Goal: Task Accomplishment & Management: Manage account settings

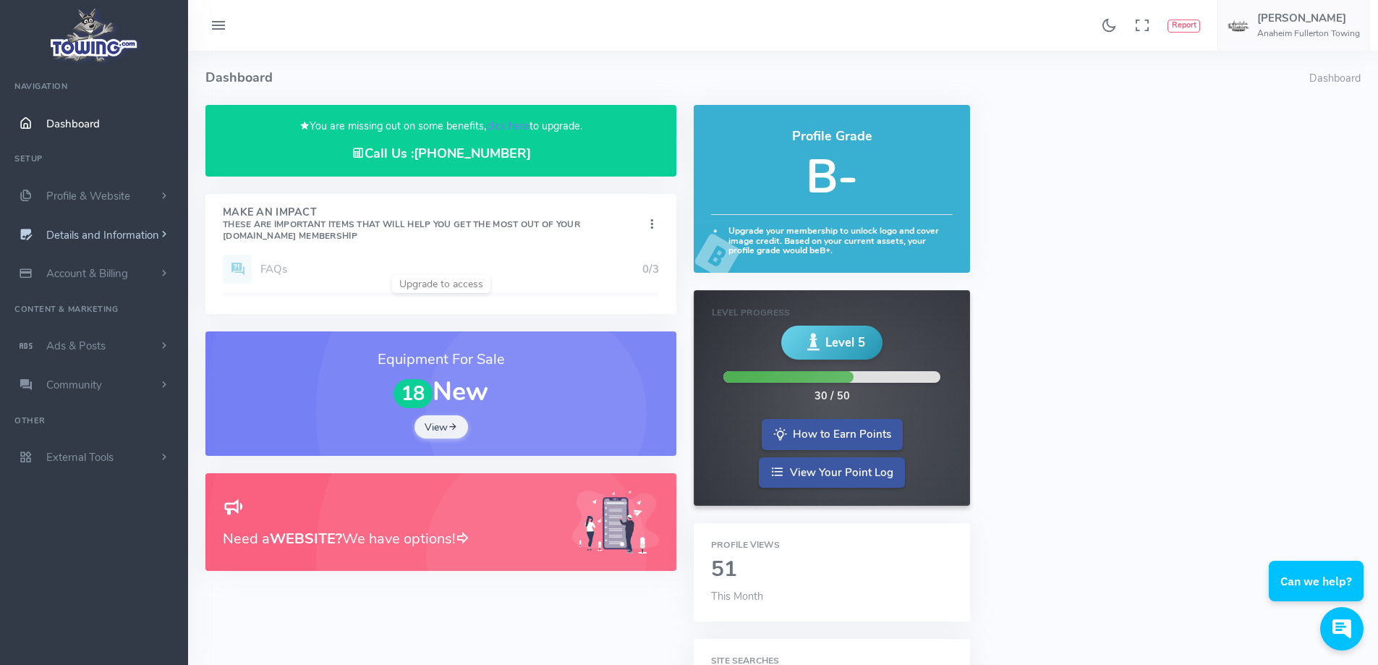
click at [108, 239] on span "Details and Information" at bounding box center [102, 235] width 113 height 14
click at [98, 323] on link "Company Information" at bounding box center [112, 321] width 152 height 29
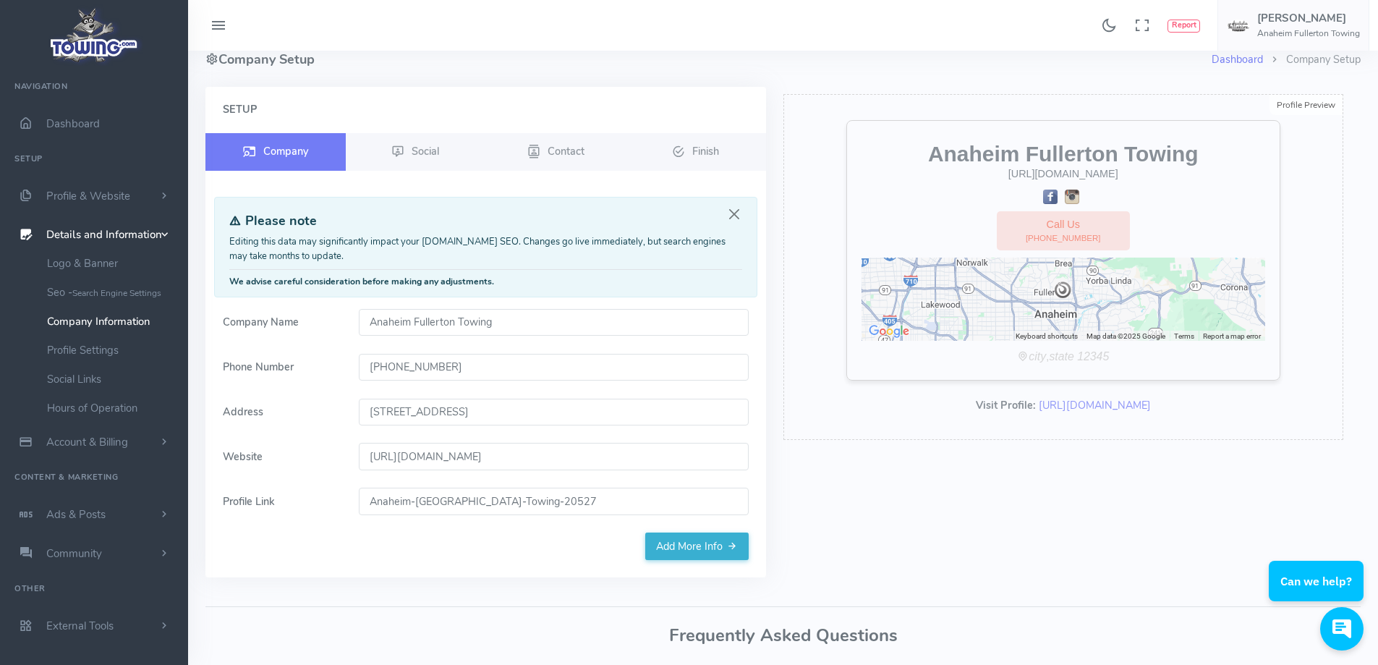
scroll to position [72, 0]
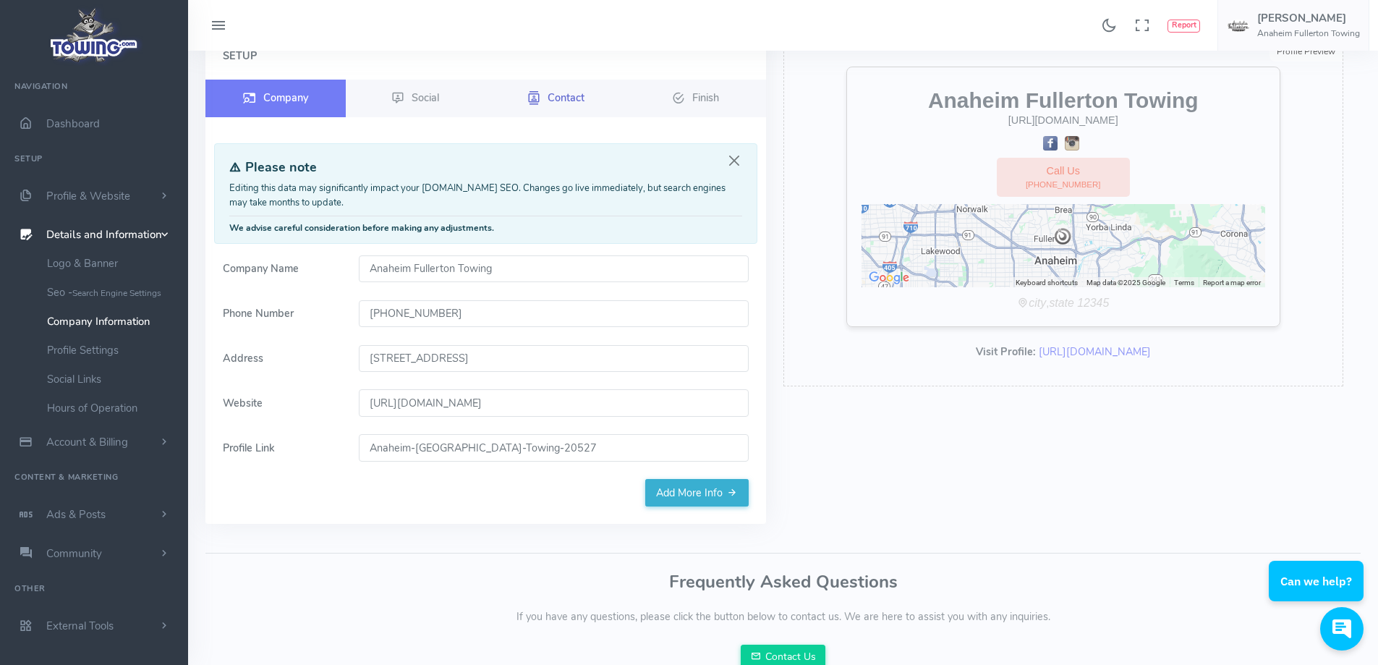
click at [580, 101] on span "Contact" at bounding box center [566, 97] width 37 height 14
click at [559, 98] on span "Contact" at bounding box center [566, 97] width 37 height 14
click at [559, 101] on span "Contact" at bounding box center [566, 97] width 37 height 14
click at [74, 347] on link "Profile Settings" at bounding box center [112, 350] width 152 height 29
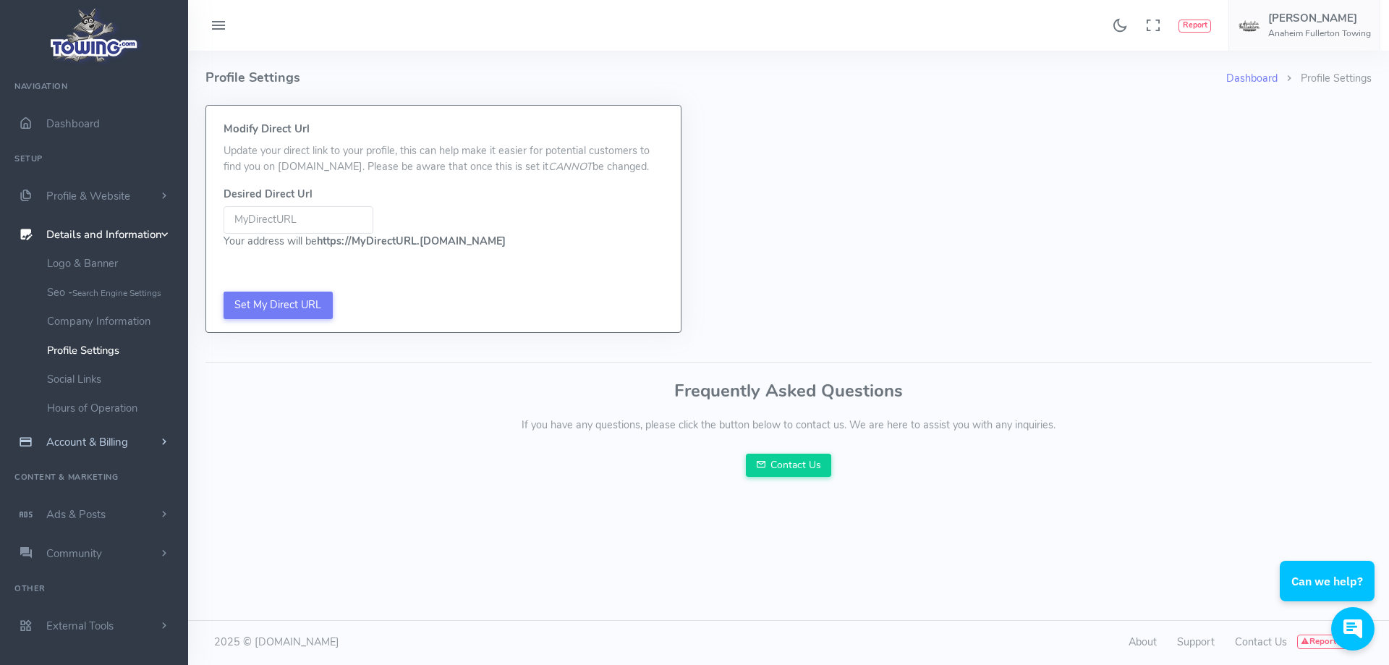
click at [93, 439] on span "Account & Billing" at bounding box center [87, 442] width 82 height 14
click at [109, 361] on link "Private Contact Info" at bounding box center [112, 359] width 152 height 29
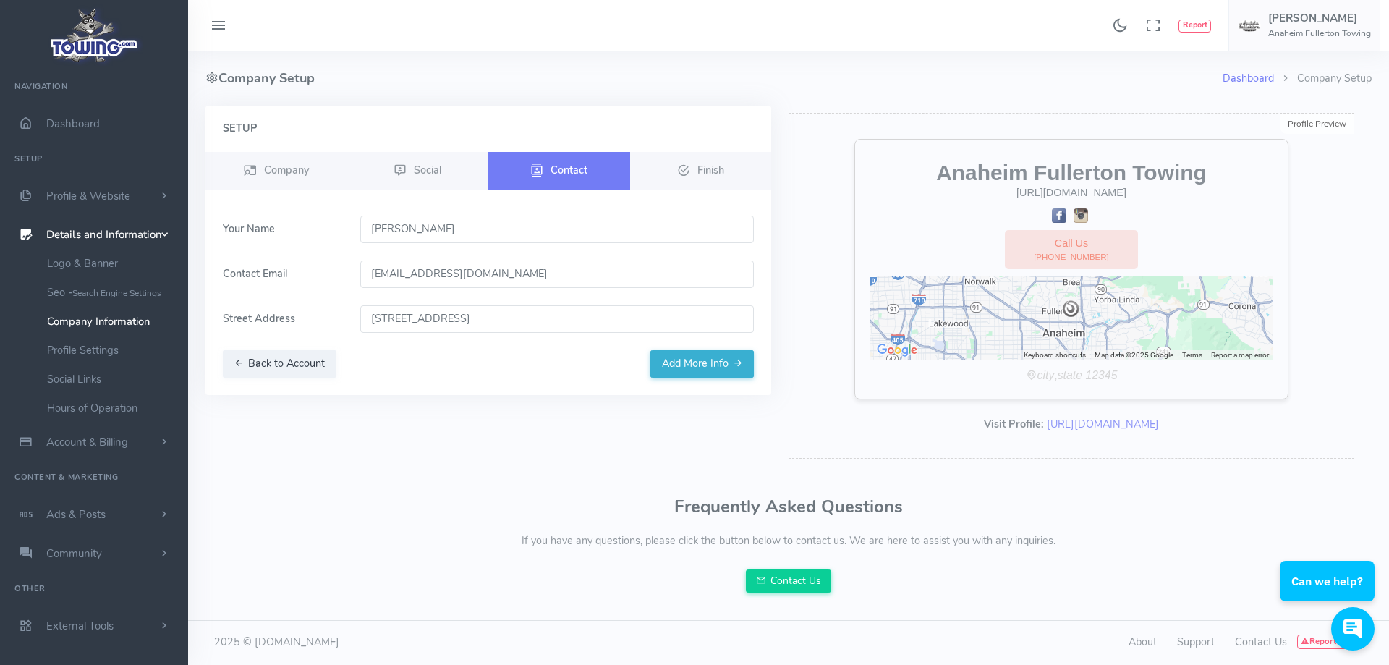
drag, startPoint x: 472, startPoint y: 269, endPoint x: 276, endPoint y: 276, distance: 196.2
click at [276, 276] on div "Contact Email [EMAIL_ADDRESS][DOMAIN_NAME]" at bounding box center [488, 273] width 548 height 27
type input "aftowing15@gmail.com"
click at [699, 366] on button "Add More Info" at bounding box center [701, 363] width 103 height 27
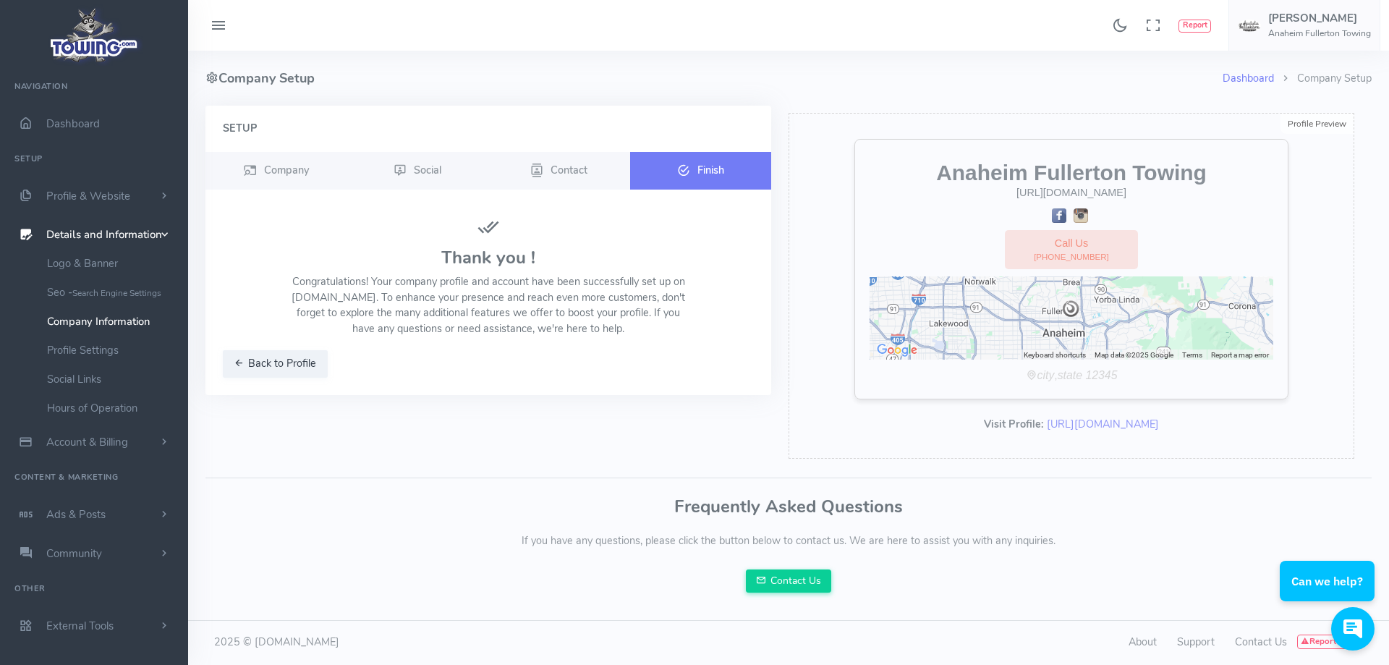
click at [703, 166] on span "Finish" at bounding box center [710, 169] width 27 height 14
click at [574, 169] on span "Contact" at bounding box center [569, 169] width 37 height 14
click at [561, 171] on span "Contact" at bounding box center [569, 169] width 37 height 14
click at [82, 346] on link "Profile Settings" at bounding box center [112, 350] width 152 height 29
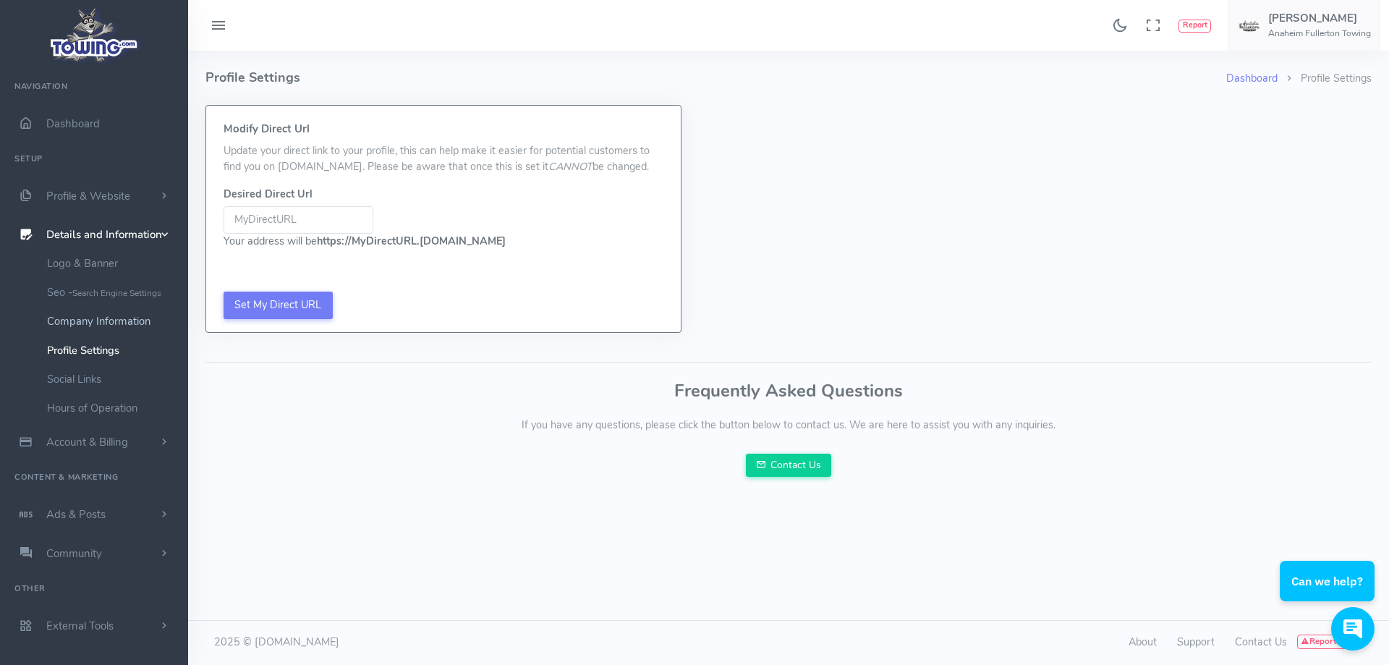
click at [119, 322] on link "Company Information" at bounding box center [112, 321] width 152 height 29
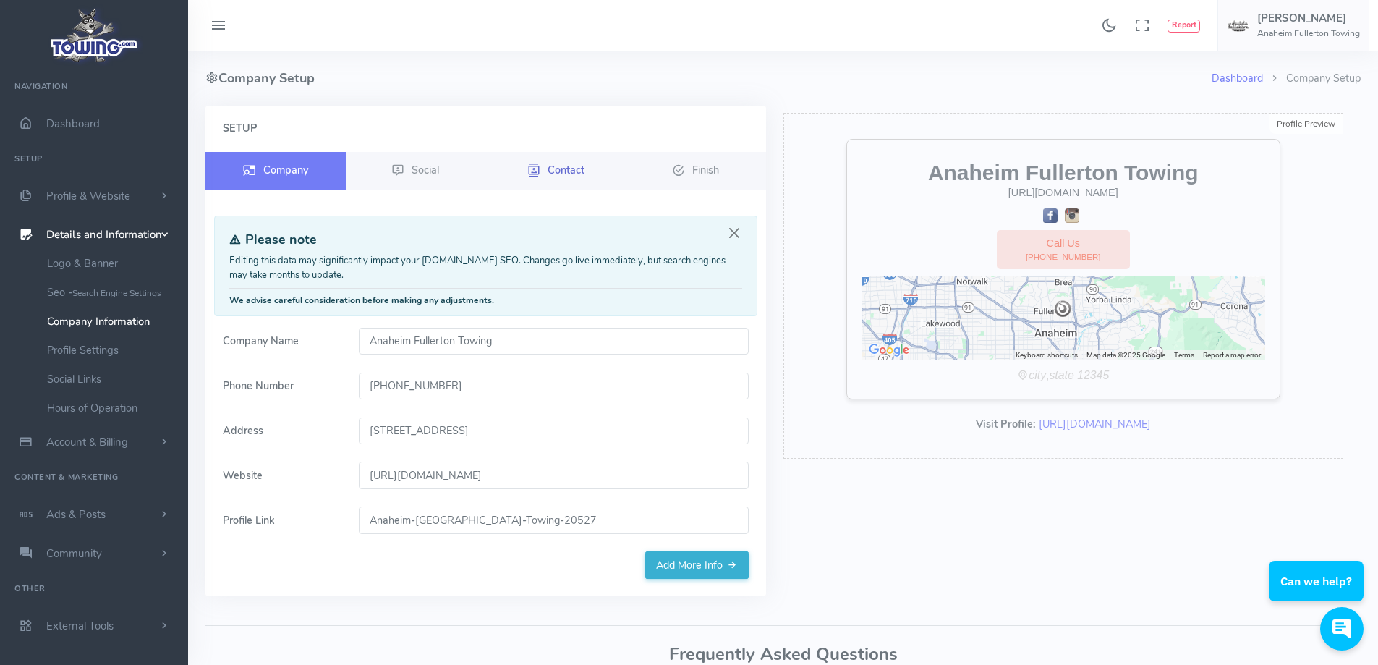
click at [550, 175] on span "Contact" at bounding box center [566, 169] width 37 height 14
click at [70, 352] on link "Profile Settings" at bounding box center [112, 350] width 152 height 29
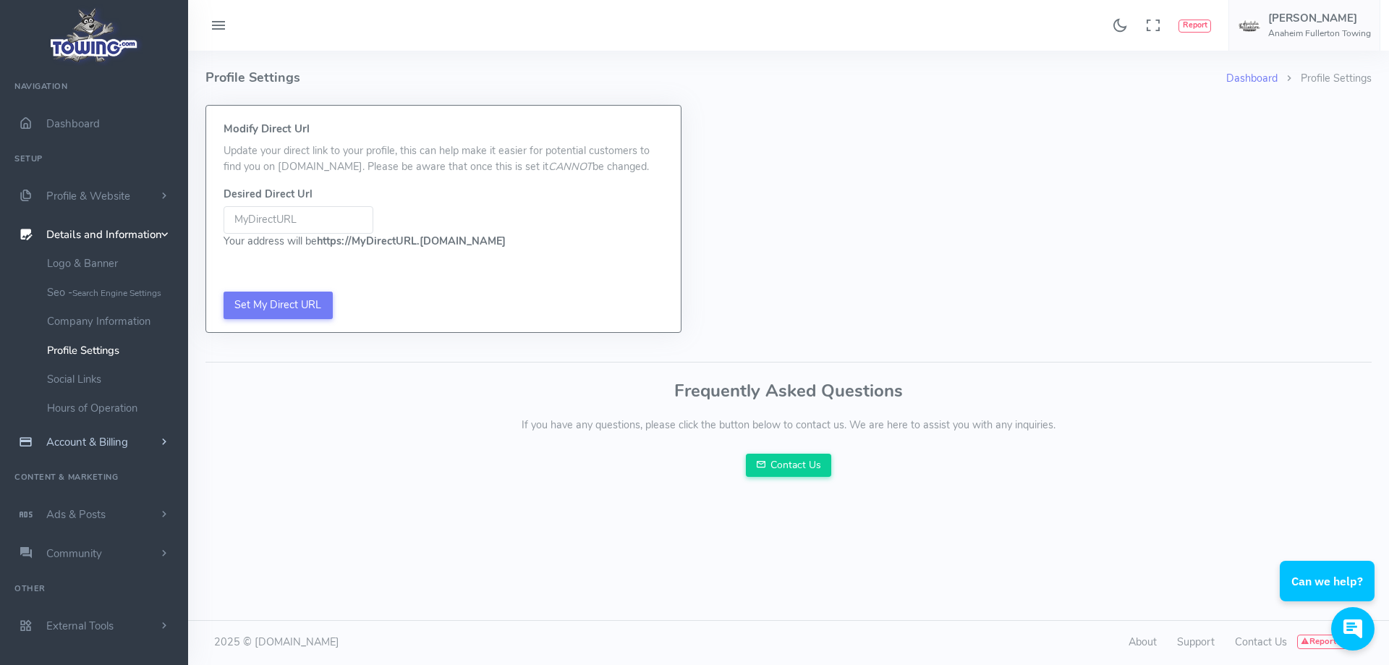
click at [98, 440] on span "Account & Billing" at bounding box center [87, 442] width 82 height 14
click at [110, 362] on link "Private Contact Info" at bounding box center [112, 359] width 152 height 29
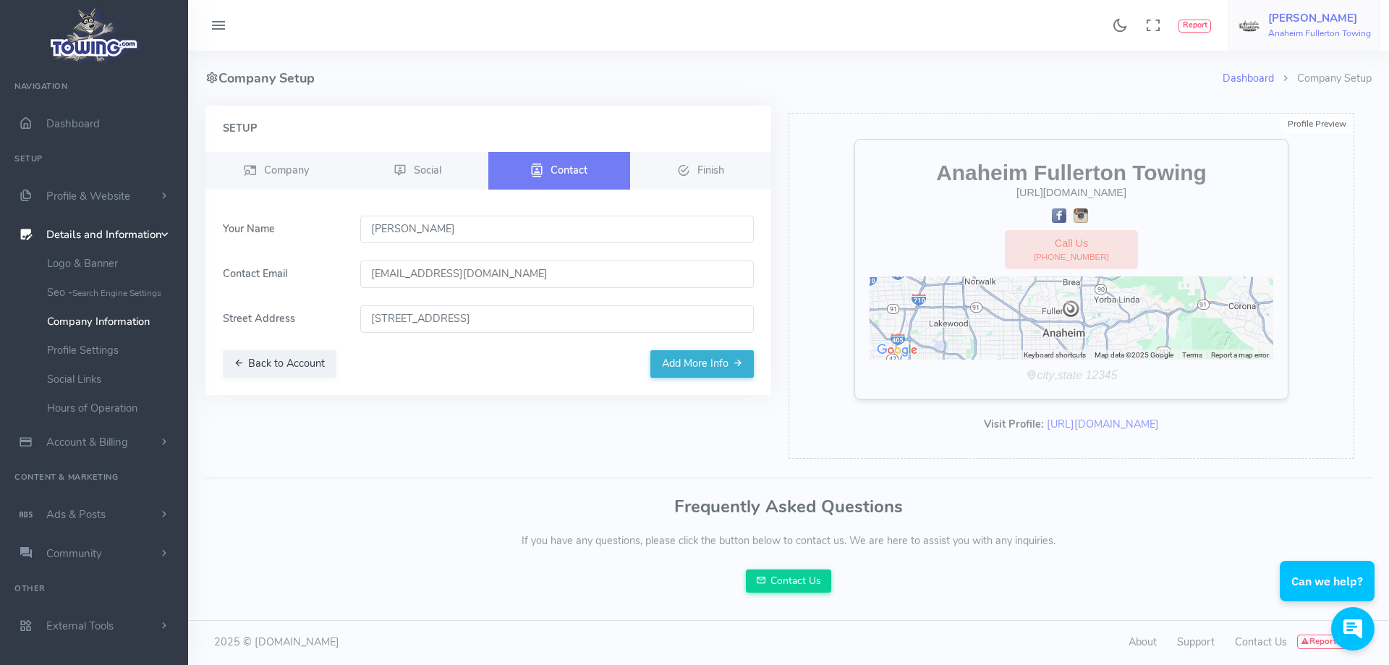
click at [1295, 26] on span "[PERSON_NAME] Anaheim Fullerton Towing" at bounding box center [1319, 25] width 103 height 26
click at [1297, 89] on span "Account Settings" at bounding box center [1313, 87] width 80 height 14
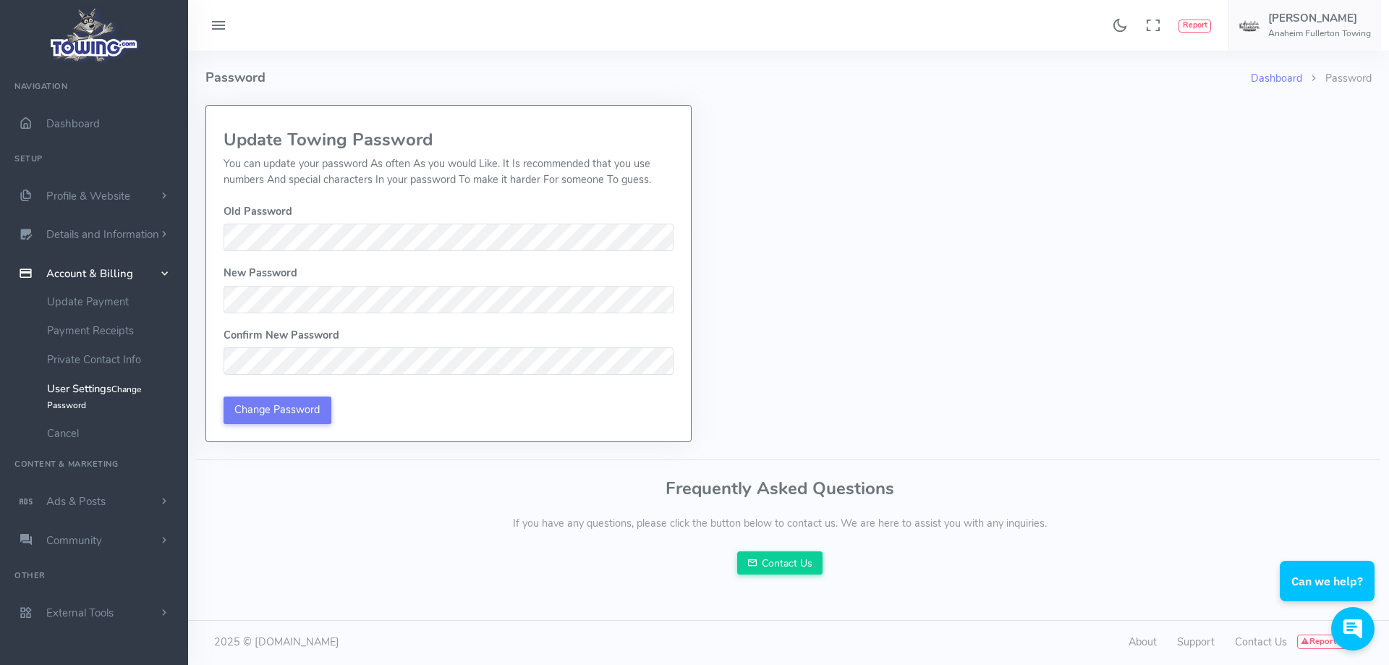
click at [847, 243] on div "Dashboard Password Password Update Towing Password You can update your password…" at bounding box center [788, 246] width 1166 height 391
click at [844, 250] on div "Dashboard Password Password Update Towing Password You can update your password…" at bounding box center [788, 246] width 1166 height 391
click at [855, 299] on div "Dashboard Password Password Update Towing Password You can update your password…" at bounding box center [788, 246] width 1166 height 391
click at [293, 407] on input "Change Password" at bounding box center [278, 409] width 108 height 27
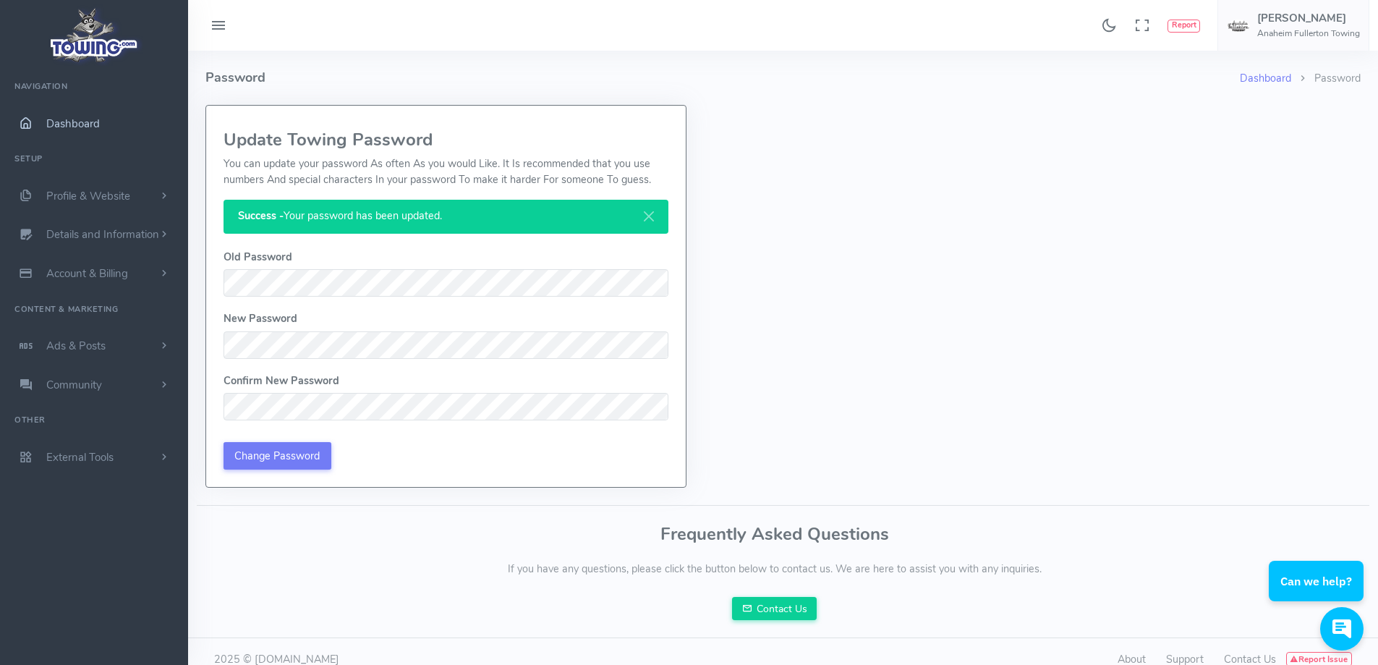
click at [72, 119] on span "Dashboard" at bounding box center [73, 123] width 54 height 14
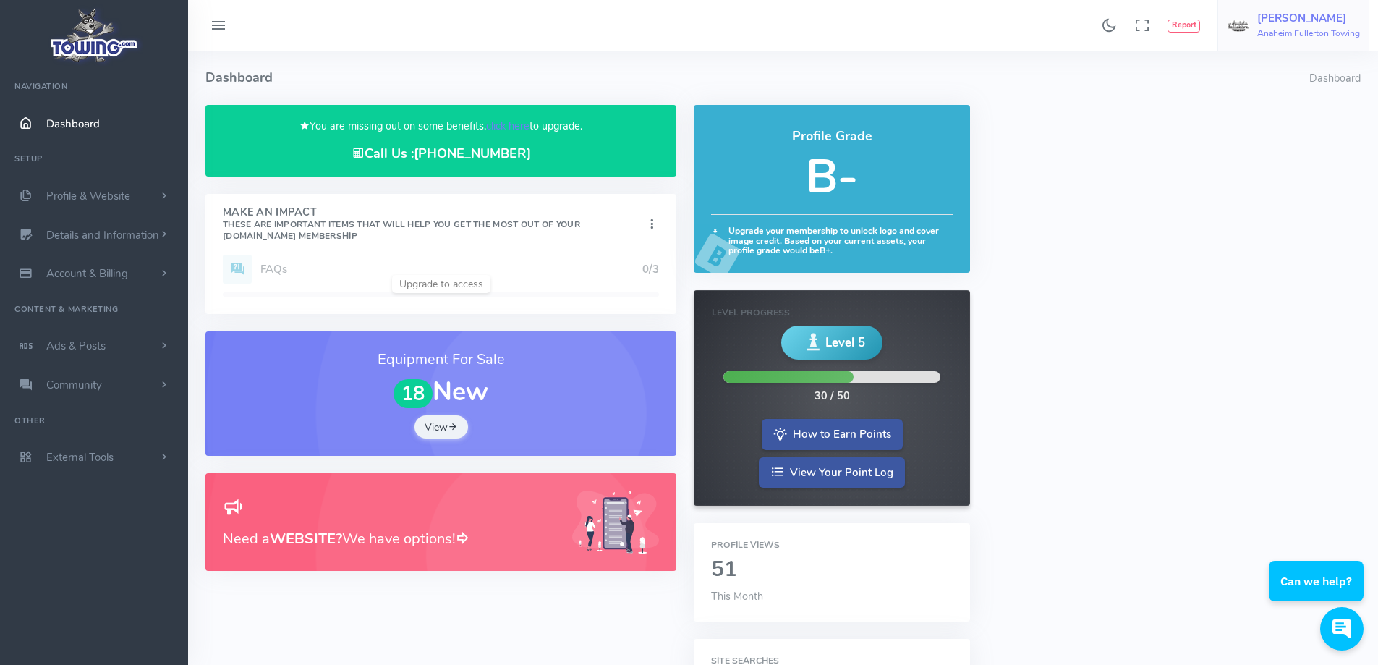
click at [1283, 12] on h5 "[PERSON_NAME]" at bounding box center [1308, 18] width 103 height 12
click at [1333, 88] on span "Account Settings" at bounding box center [1302, 87] width 80 height 14
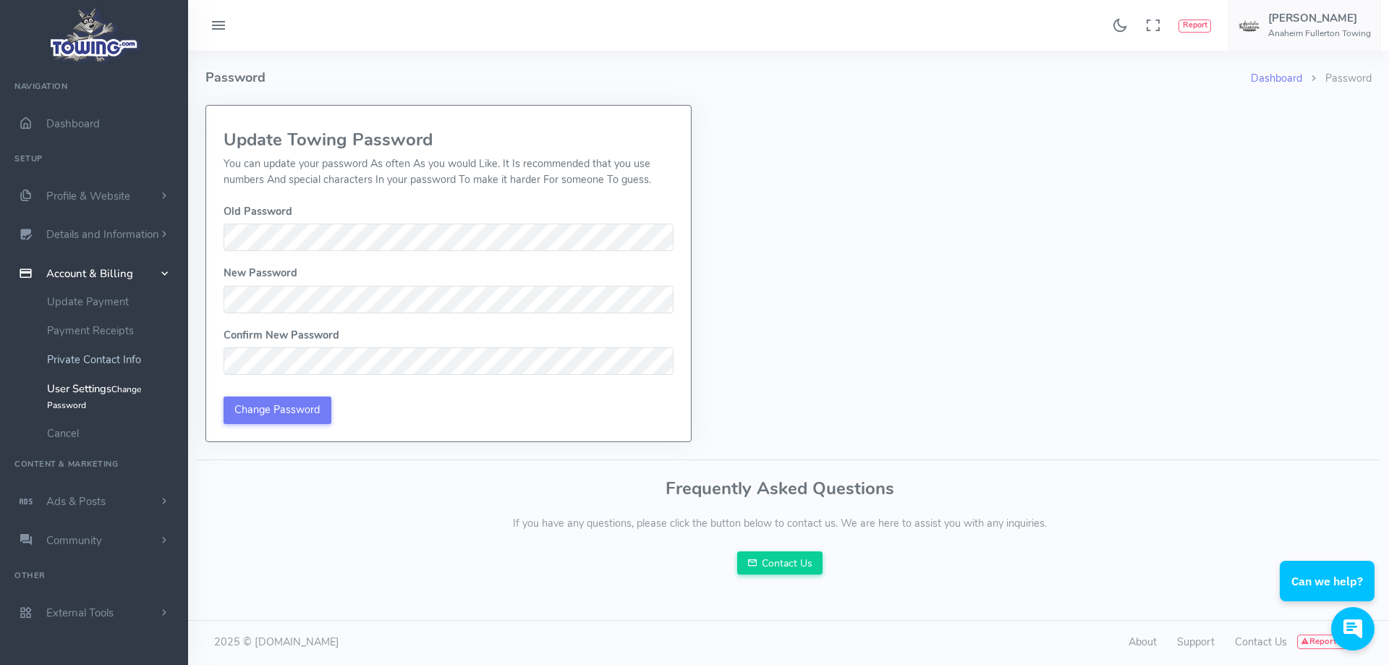
click at [82, 357] on link "Private Contact Info" at bounding box center [112, 359] width 152 height 29
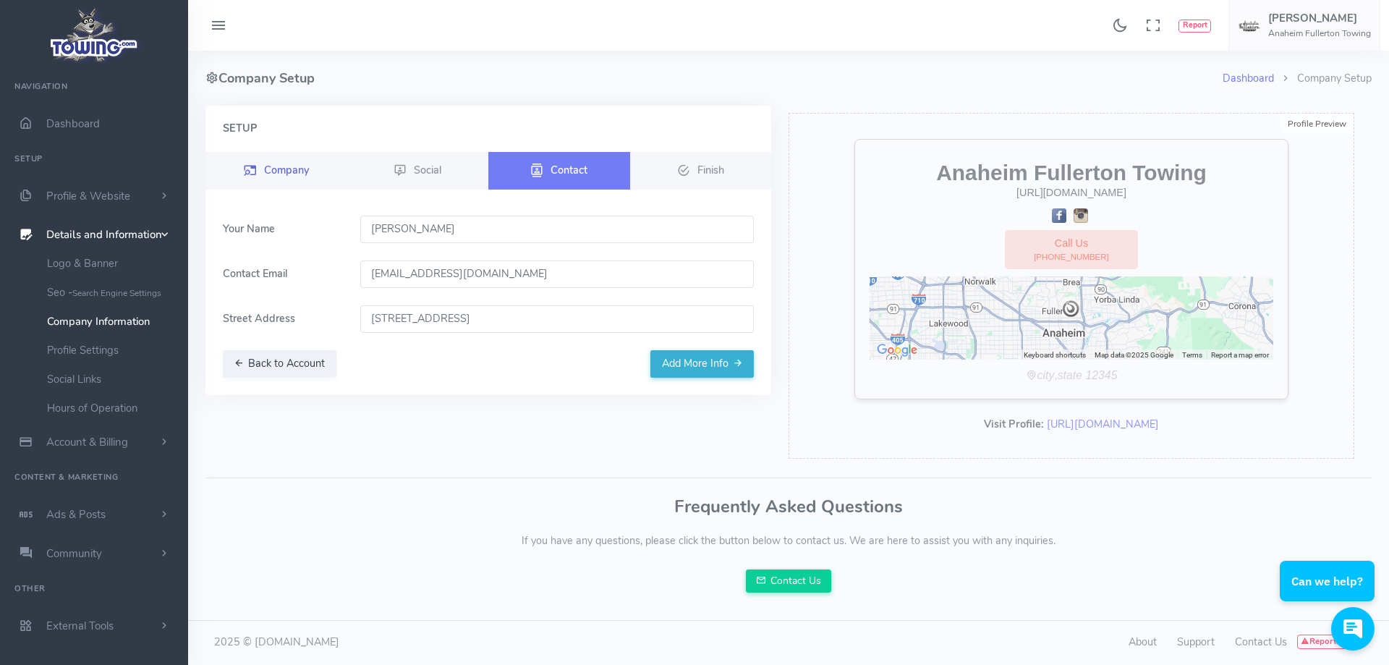
click at [286, 176] on span "Company" at bounding box center [286, 169] width 45 height 14
click at [285, 171] on span "Company" at bounding box center [286, 169] width 45 height 14
click at [691, 365] on button "Add More Info" at bounding box center [701, 363] width 103 height 27
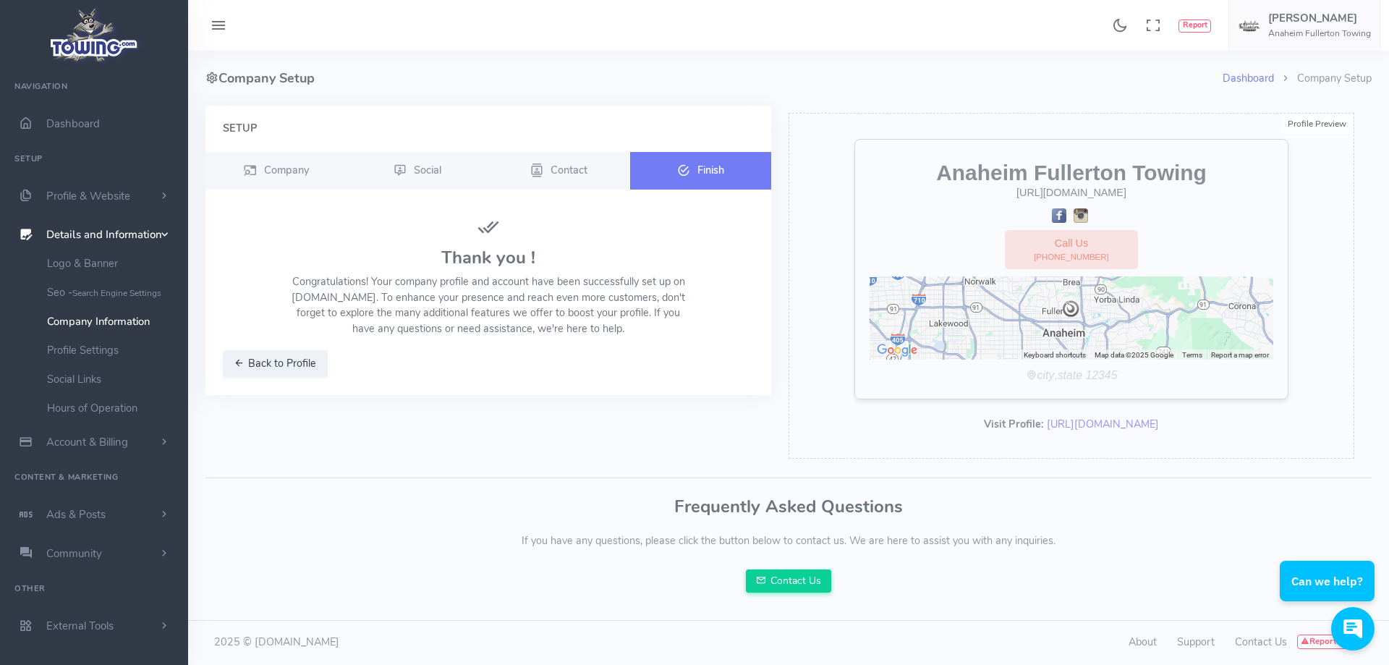
click at [697, 168] on span "Finish" at bounding box center [710, 169] width 27 height 14
click at [264, 172] on span "Company" at bounding box center [286, 169] width 45 height 14
click at [288, 167] on span "Company" at bounding box center [286, 169] width 45 height 14
click at [426, 166] on span "Social" at bounding box center [427, 169] width 27 height 14
click at [572, 166] on span "Contact" at bounding box center [569, 169] width 37 height 14
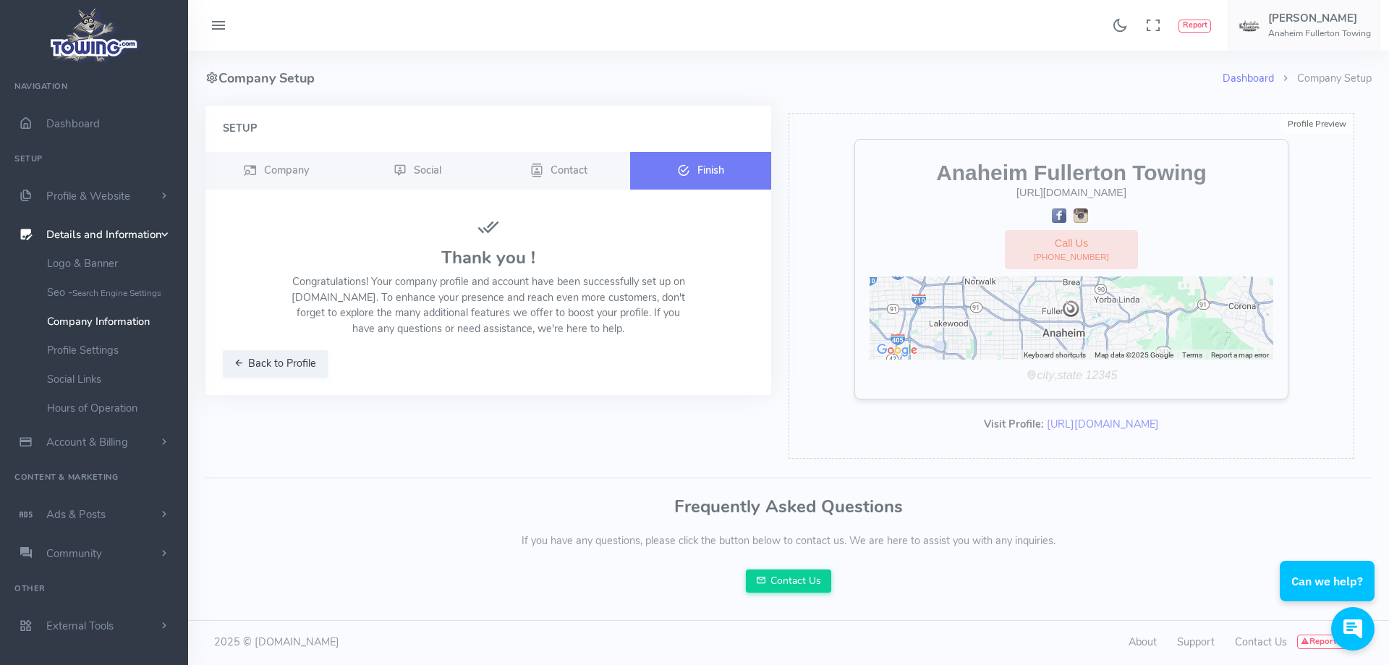
click at [684, 171] on icon at bounding box center [683, 170] width 13 height 17
click at [66, 121] on span "Dashboard" at bounding box center [73, 123] width 54 height 14
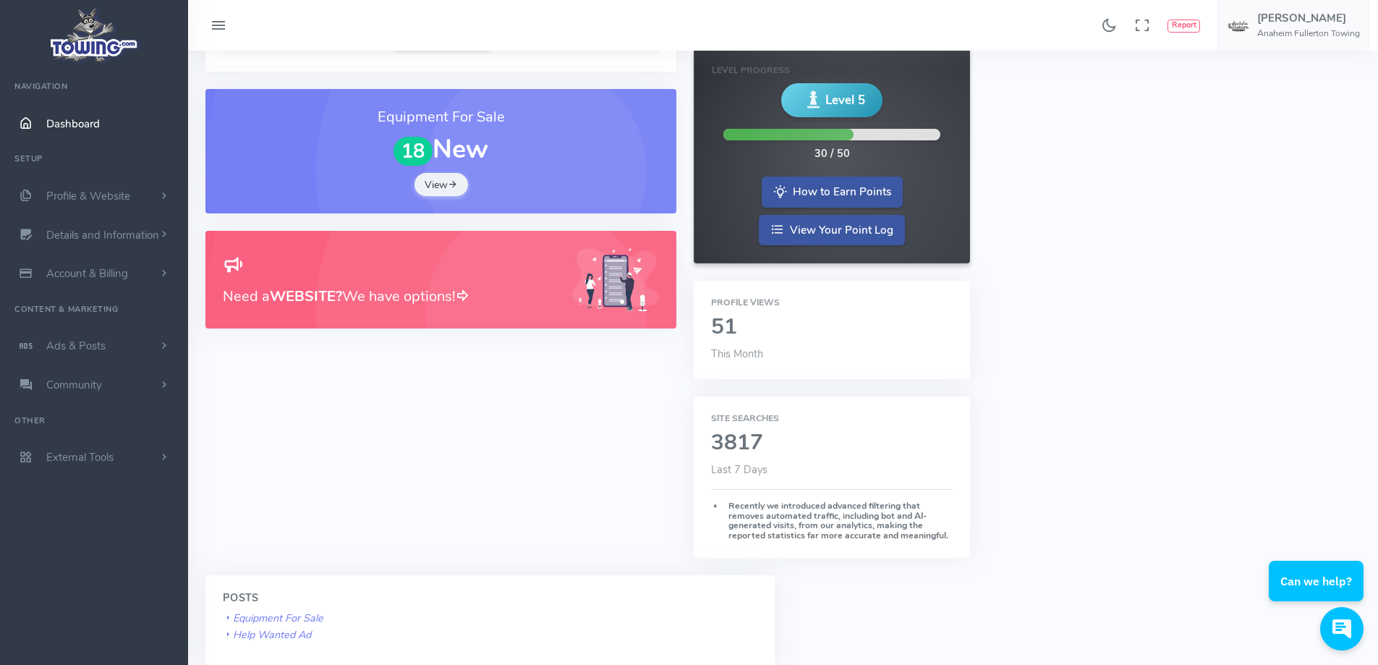
scroll to position [217, 0]
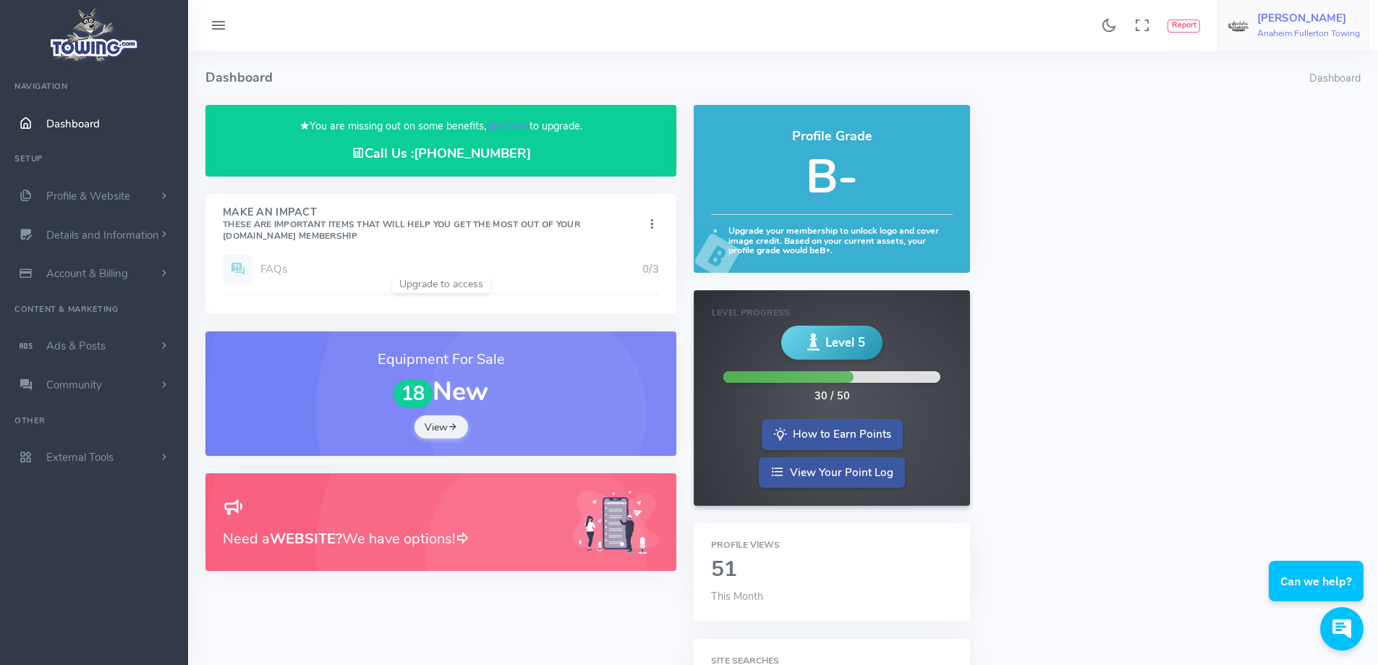
click at [1299, 24] on h5 "[PERSON_NAME]" at bounding box center [1308, 18] width 103 height 12
click at [1280, 143] on span "Logout" at bounding box center [1278, 138] width 33 height 14
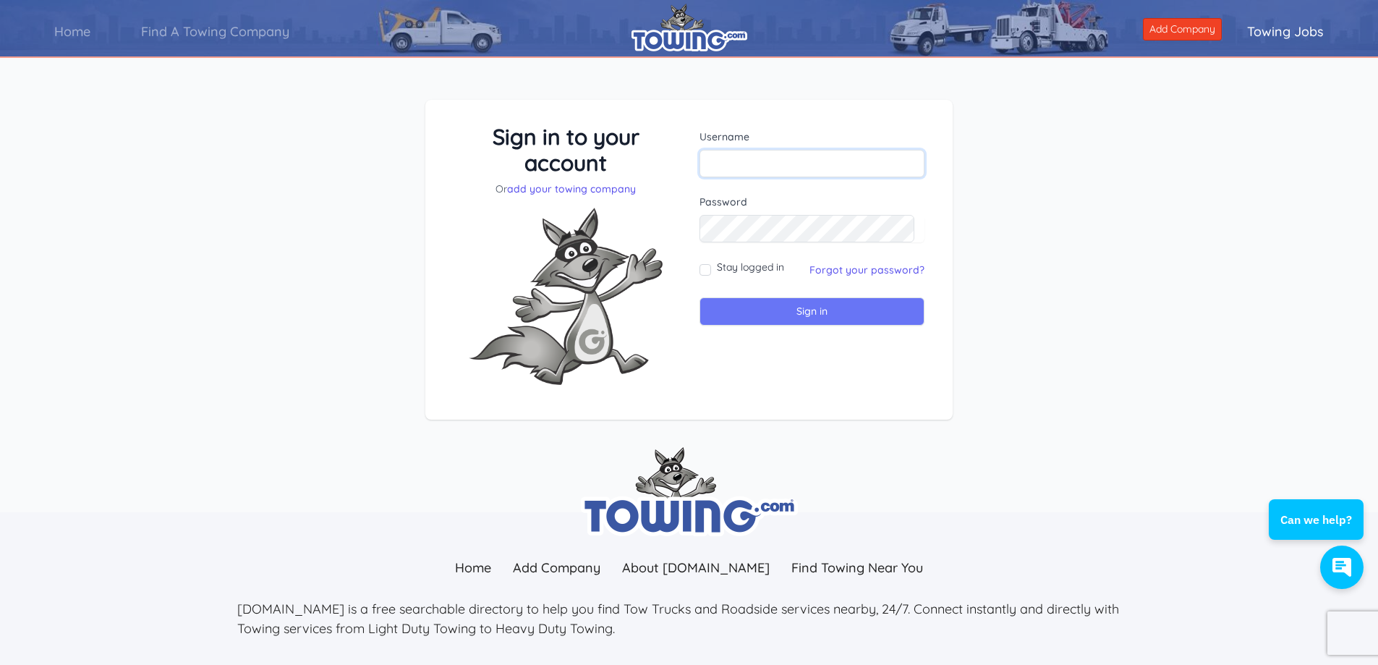
type input "aftowing15@gmail.com"
click at [769, 308] on input "Sign in" at bounding box center [812, 311] width 225 height 28
type input "[EMAIL_ADDRESS][DOMAIN_NAME]"
click at [766, 317] on input "Sign in" at bounding box center [812, 311] width 225 height 28
click at [760, 309] on input "Sign in" at bounding box center [812, 311] width 225 height 28
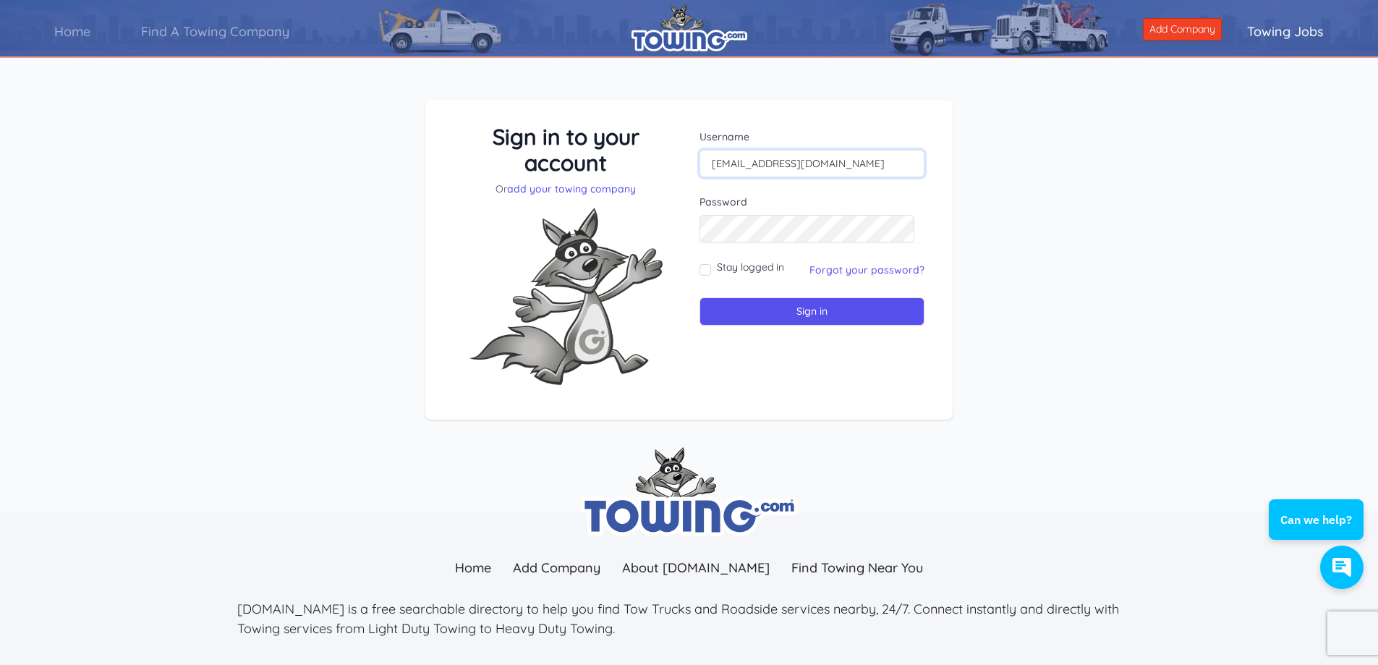
drag, startPoint x: 821, startPoint y: 161, endPoint x: 655, endPoint y: 159, distance: 165.7
click at [655, 159] on div "Sign in to your account Or add your towing company Username [EMAIL_ADDRESS][DOM…" at bounding box center [689, 260] width 493 height 273
type input "p"
type input "oscar@aftowing.com"
click at [985, 171] on div "Sign in to your account Or add your towing company Username oscar@aftowing.com …" at bounding box center [689, 271] width 1378 height 412
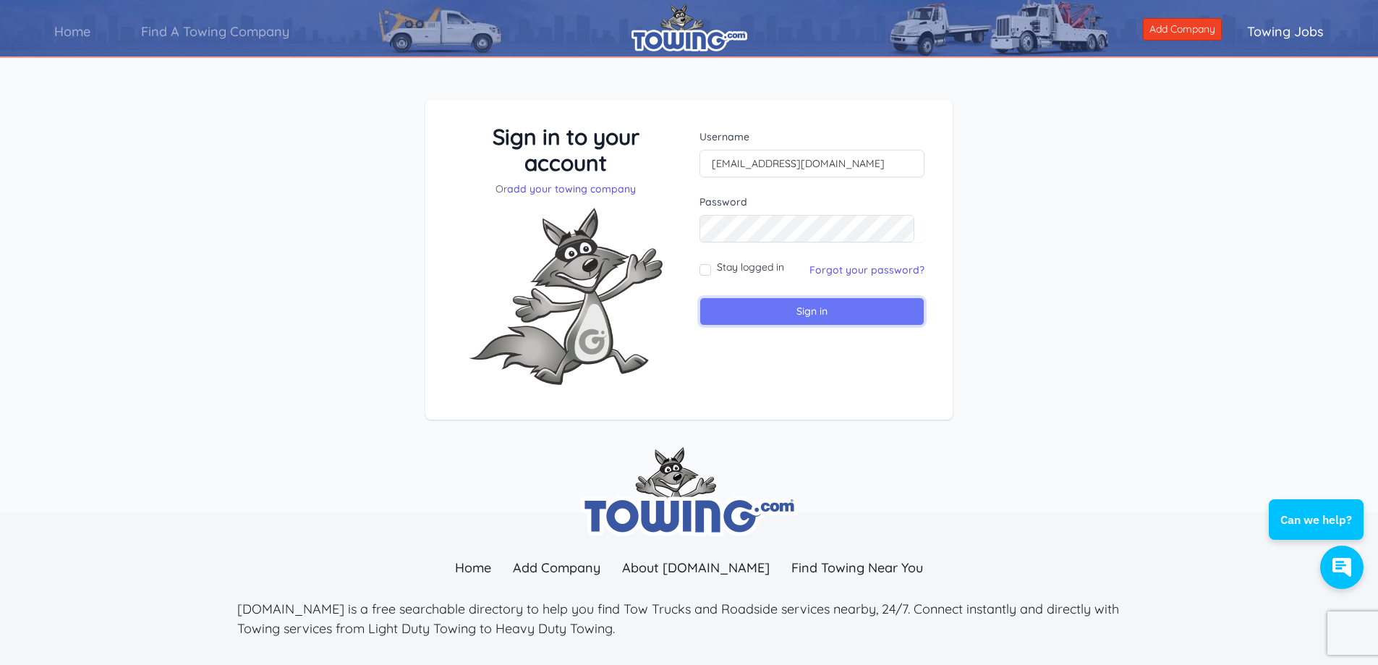
click at [794, 313] on input "Sign in" at bounding box center [812, 311] width 225 height 28
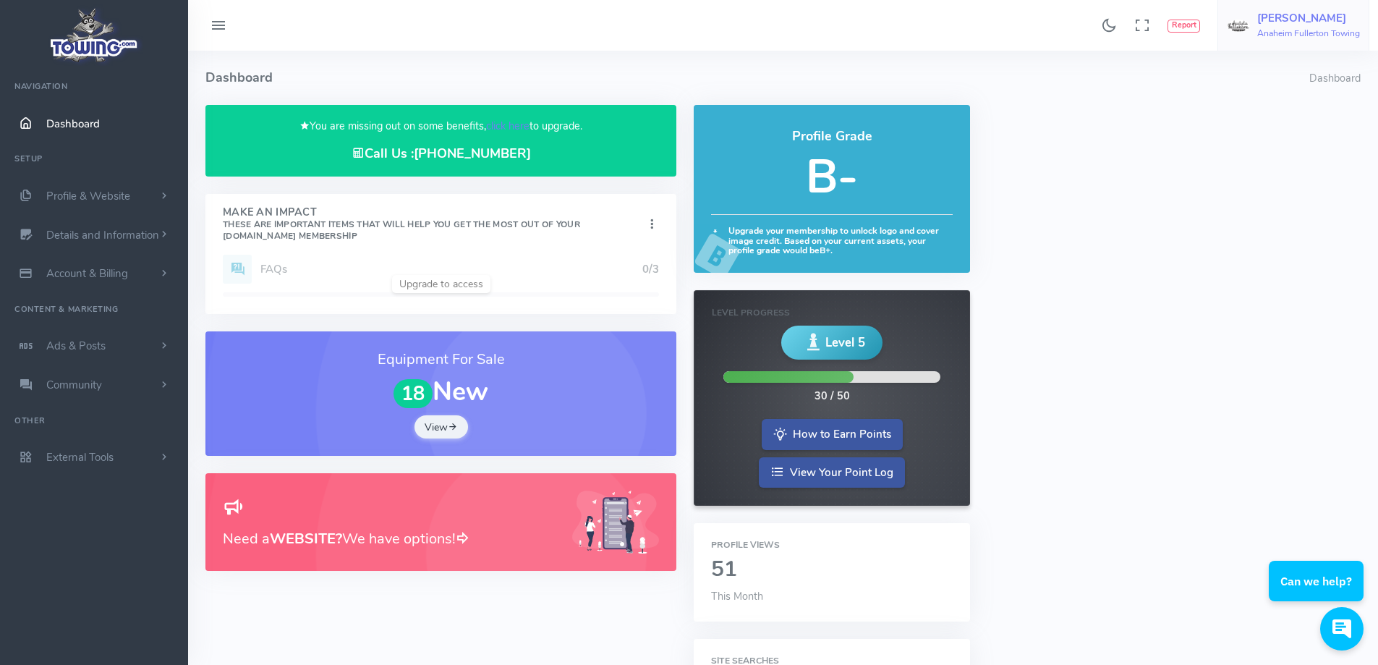
click at [1328, 41] on link "Oscar Chavira Anaheim Fullerton Towing" at bounding box center [1294, 25] width 152 height 51
click at [1293, 136] on span "Logout" at bounding box center [1278, 138] width 33 height 14
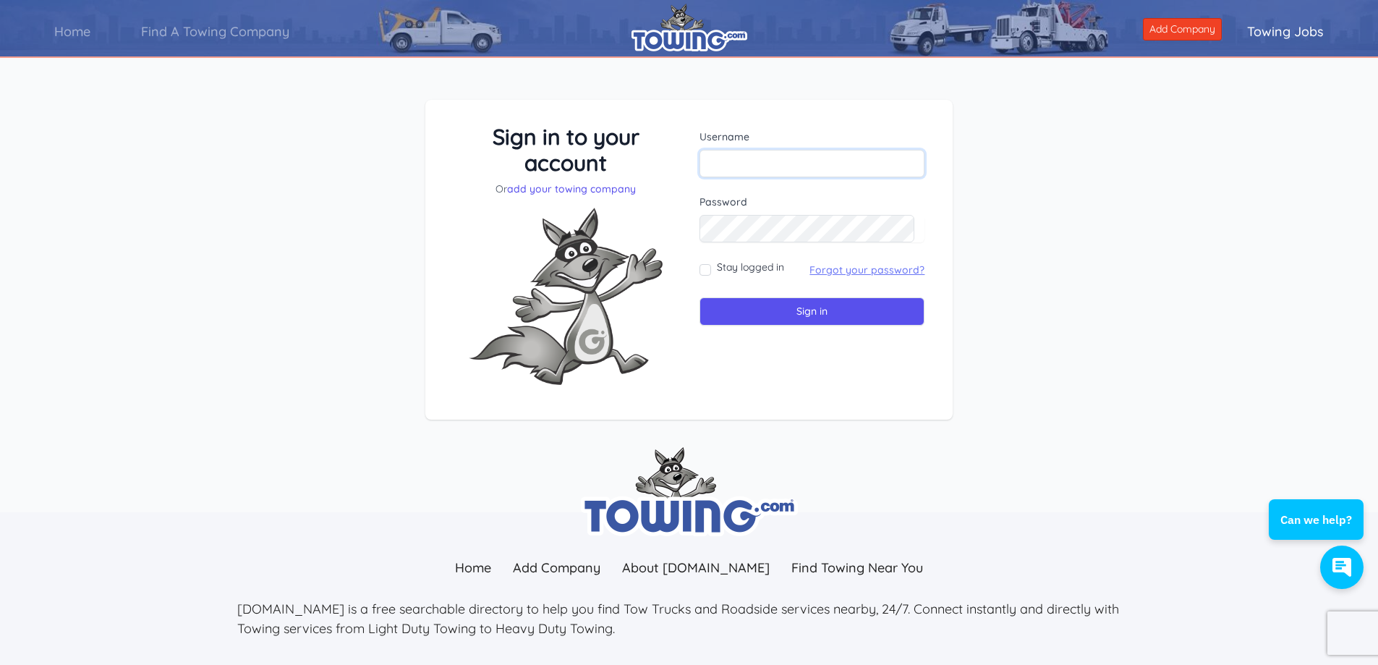
type input "[EMAIL_ADDRESS][DOMAIN_NAME]"
click at [853, 271] on link "Forgot your password?" at bounding box center [867, 269] width 115 height 13
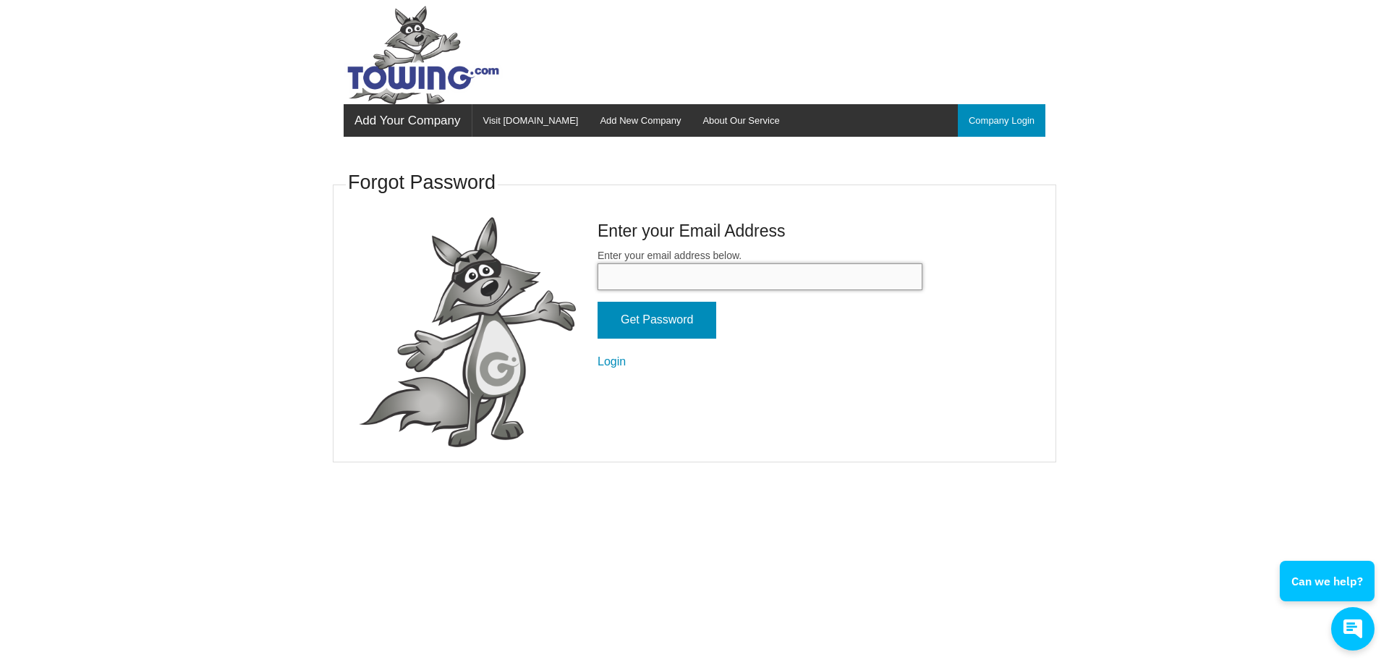
click at [676, 274] on input "Enter your email address below." at bounding box center [760, 276] width 325 height 27
type input "[EMAIL_ADDRESS][DOMAIN_NAME]"
click at [662, 317] on input "Get Password" at bounding box center [657, 320] width 119 height 37
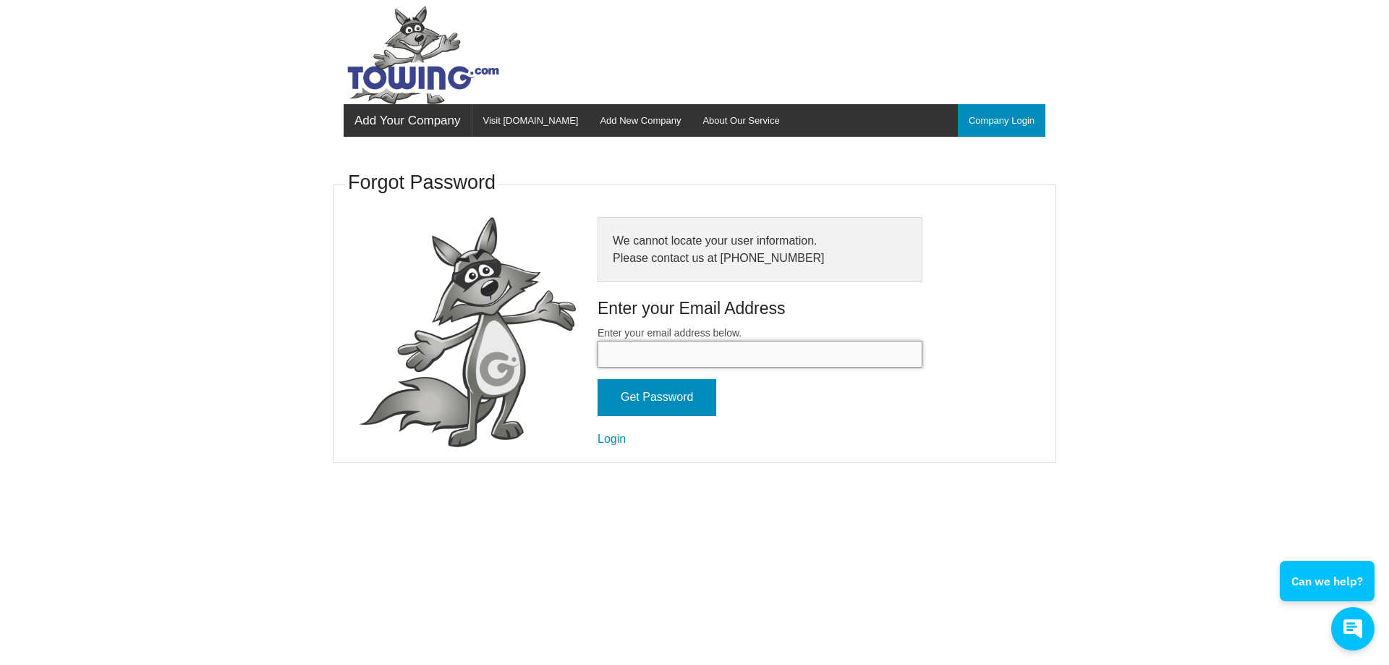
click at [648, 357] on input "Enter your email address below." at bounding box center [760, 354] width 325 height 27
click at [620, 351] on input "Enter your email address below." at bounding box center [760, 354] width 325 height 27
click at [953, 427] on fieldset "Forgot Password We cannot locate your user information. Please contact us at (8…" at bounding box center [694, 315] width 723 height 296
click at [614, 440] on link "Login" at bounding box center [612, 439] width 28 height 12
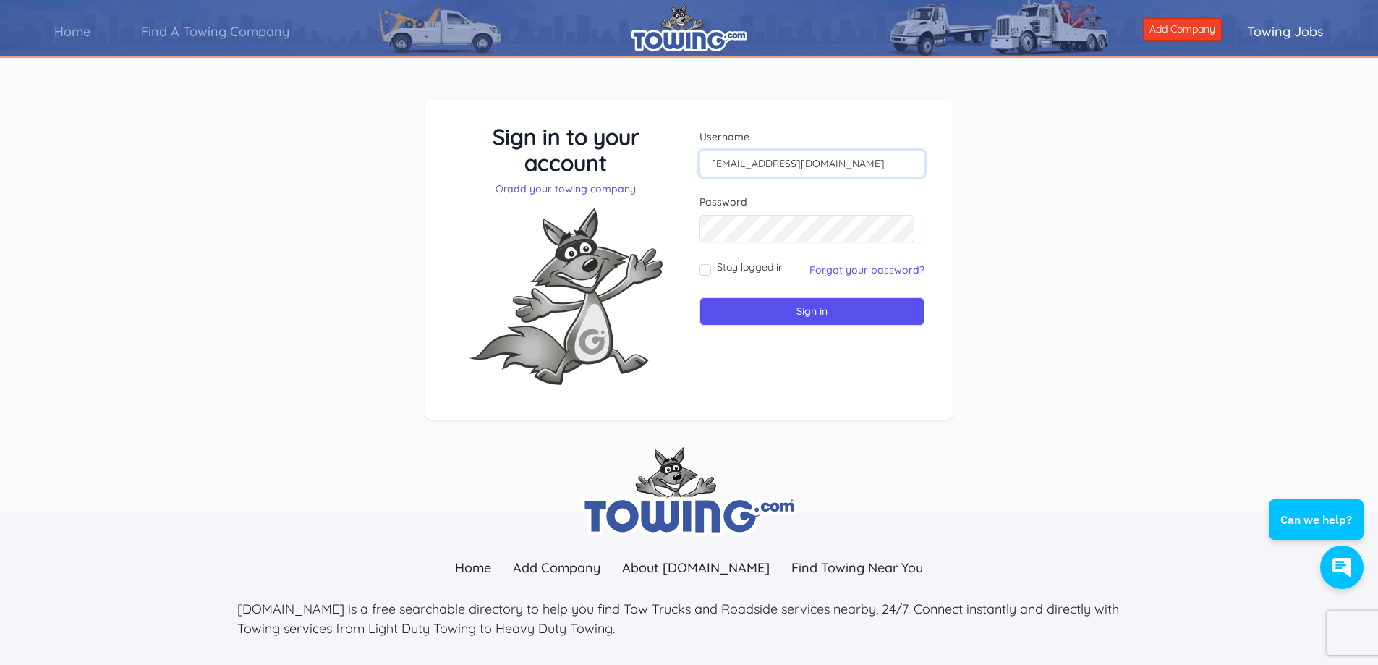
drag, startPoint x: 820, startPoint y: 164, endPoint x: 658, endPoint y: 176, distance: 162.5
click at [658, 176] on div "Sign in to your account Or add your towing company Username [EMAIL_ADDRESS][DOM…" at bounding box center [689, 260] width 493 height 273
type input "[EMAIL_ADDRESS][DOMAIN_NAME]"
click at [734, 307] on input "Sign in" at bounding box center [812, 311] width 225 height 28
type input "[EMAIL_ADDRESS][DOMAIN_NAME]"
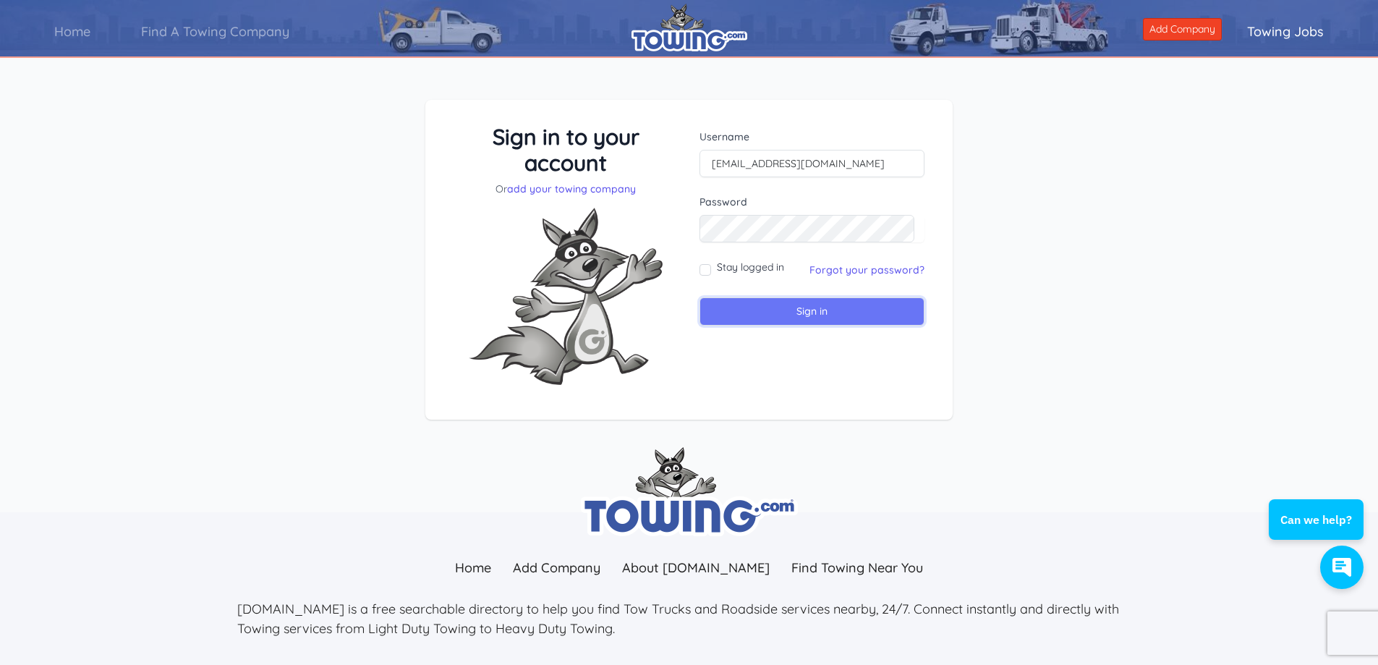
click at [749, 310] on input "Sign in" at bounding box center [812, 311] width 225 height 28
click at [832, 165] on input "[EMAIL_ADDRESS][DOMAIN_NAME]" at bounding box center [812, 163] width 225 height 27
drag, startPoint x: 833, startPoint y: 164, endPoint x: 601, endPoint y: 174, distance: 231.7
click at [601, 174] on div "Sign in to your account Or add your towing company Username aftowing15@gmail.co…" at bounding box center [689, 260] width 493 height 273
type input "oscar@aftowing.com"
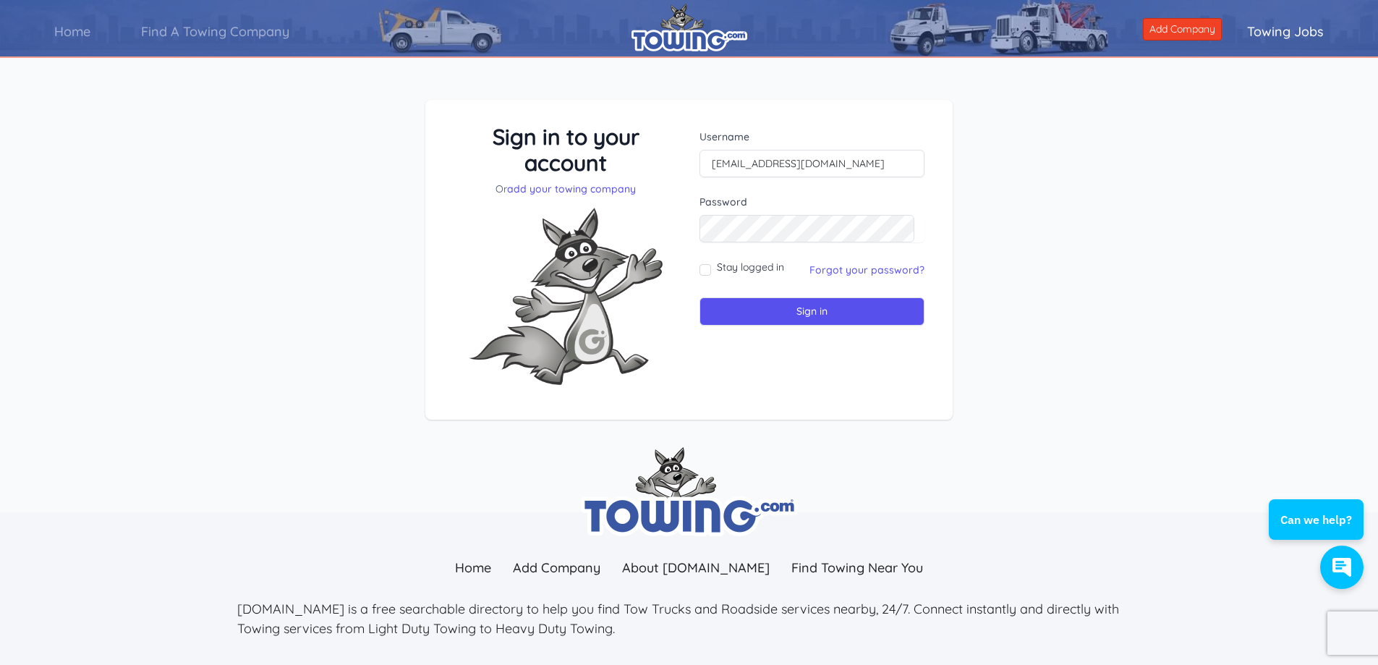
click at [1069, 195] on div "Sign in to your account Or add your towing company Username oscar@aftowing.com …" at bounding box center [689, 271] width 1378 height 412
click at [778, 311] on input "Sign in" at bounding box center [812, 311] width 225 height 28
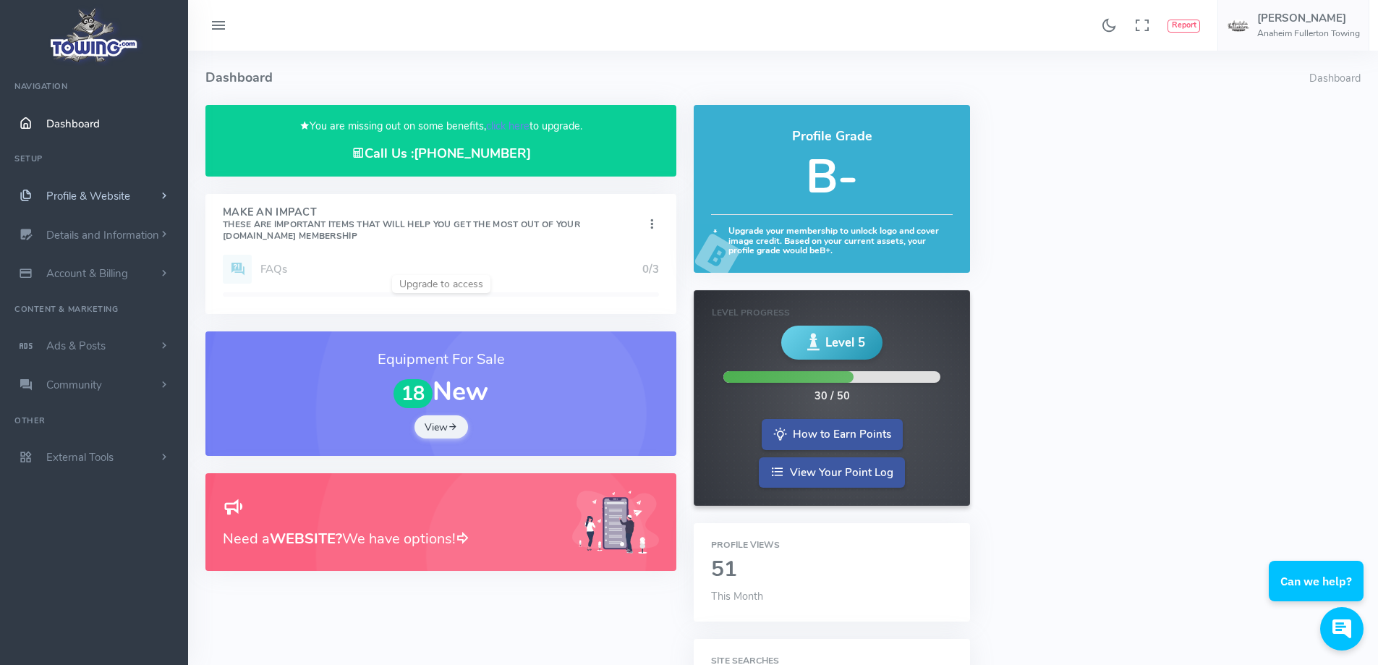
click at [90, 188] on link "Profile & Website" at bounding box center [94, 196] width 188 height 39
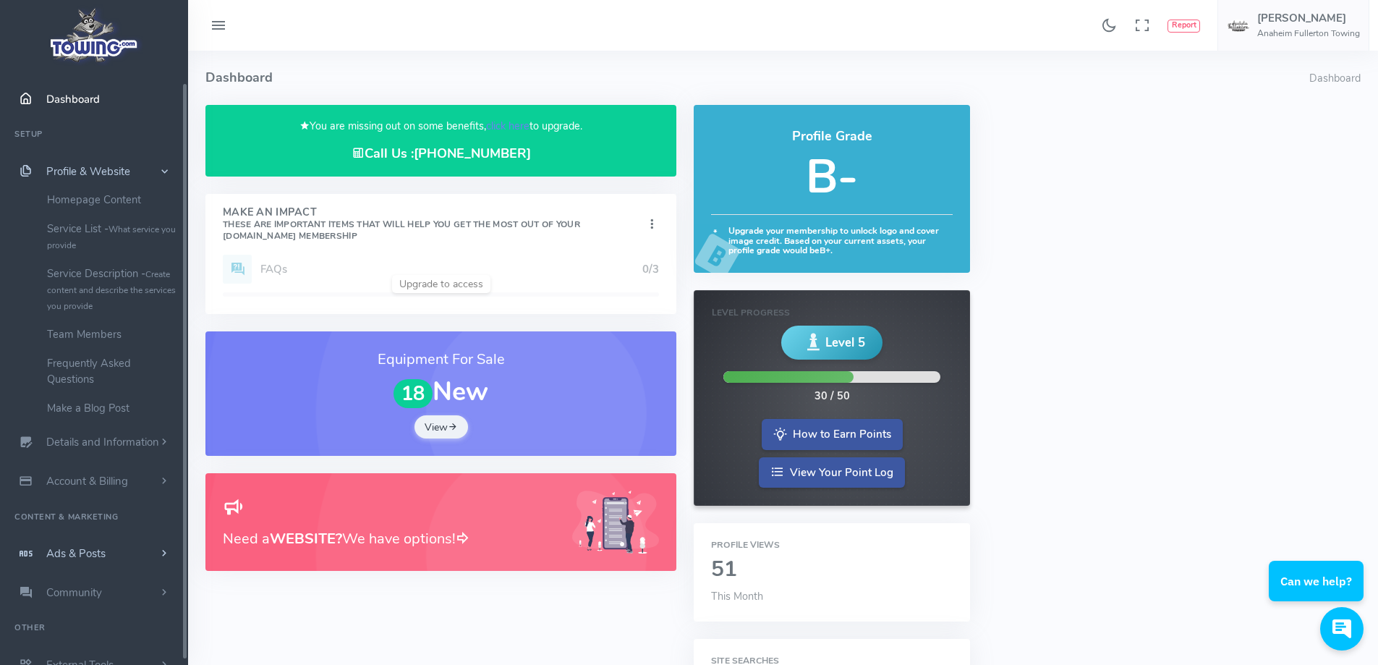
scroll to position [38, 0]
click at [56, 472] on span "Account & Billing" at bounding box center [87, 468] width 82 height 14
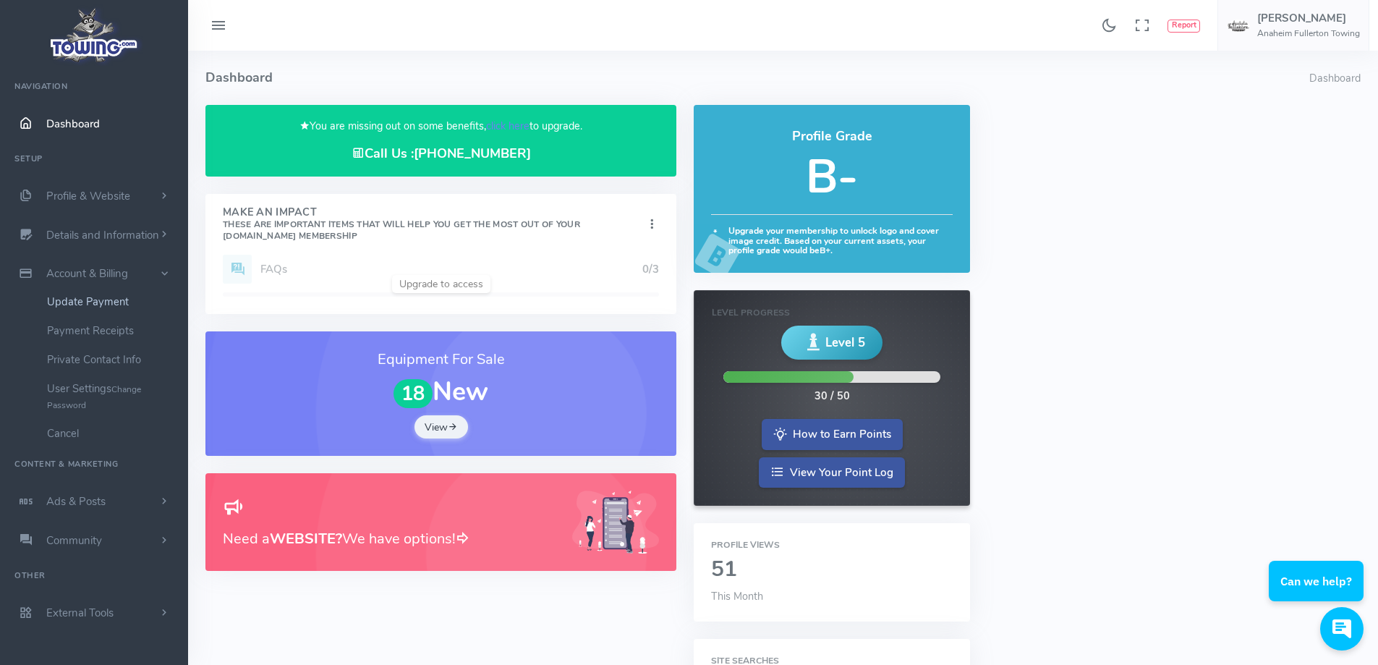
click at [75, 307] on link "Update Payment" at bounding box center [112, 301] width 152 height 29
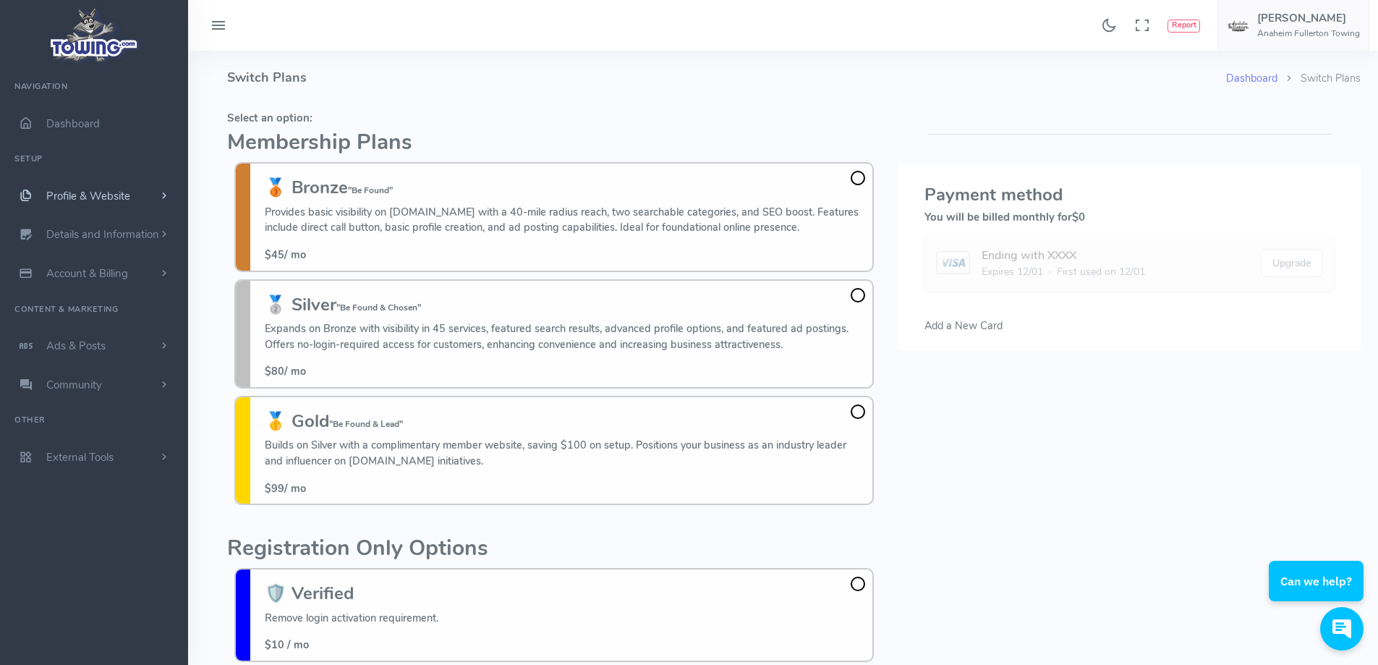
click at [103, 192] on span "Profile & Website" at bounding box center [88, 196] width 84 height 14
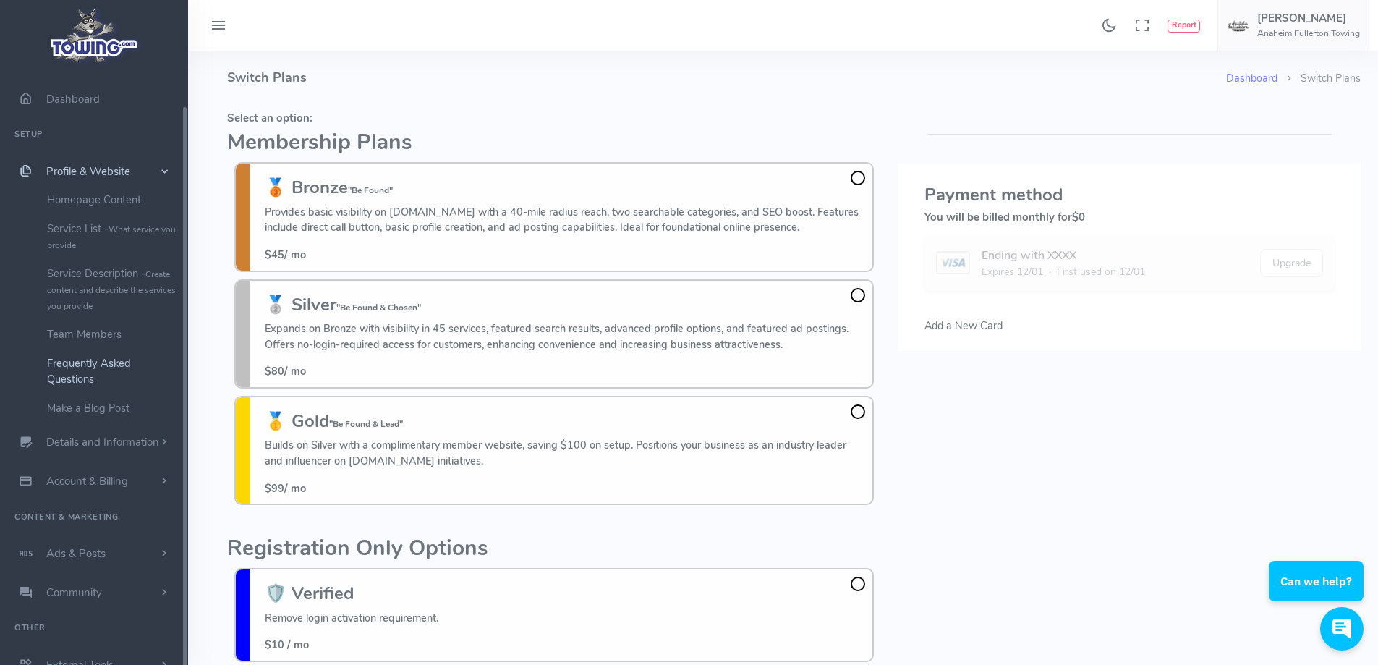
scroll to position [38, 0]
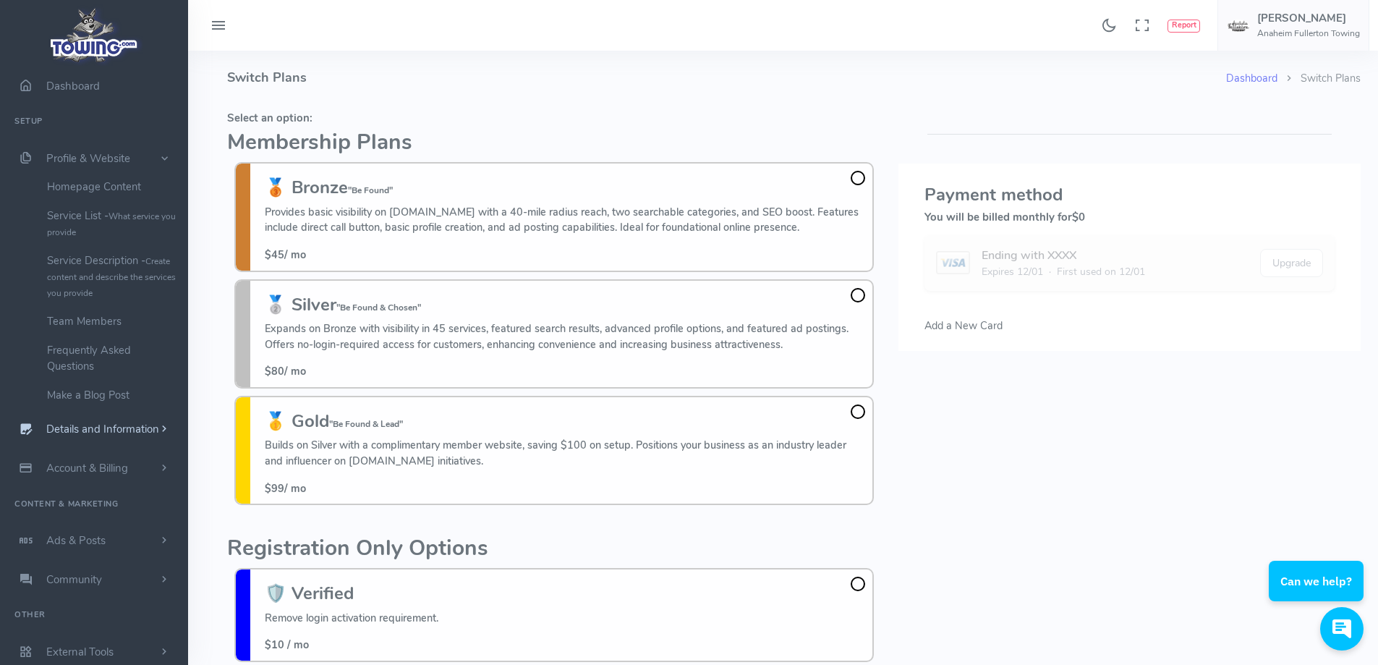
click at [82, 430] on span "Details and Information" at bounding box center [102, 430] width 113 height 14
click at [119, 323] on link "Company Information" at bounding box center [112, 321] width 152 height 29
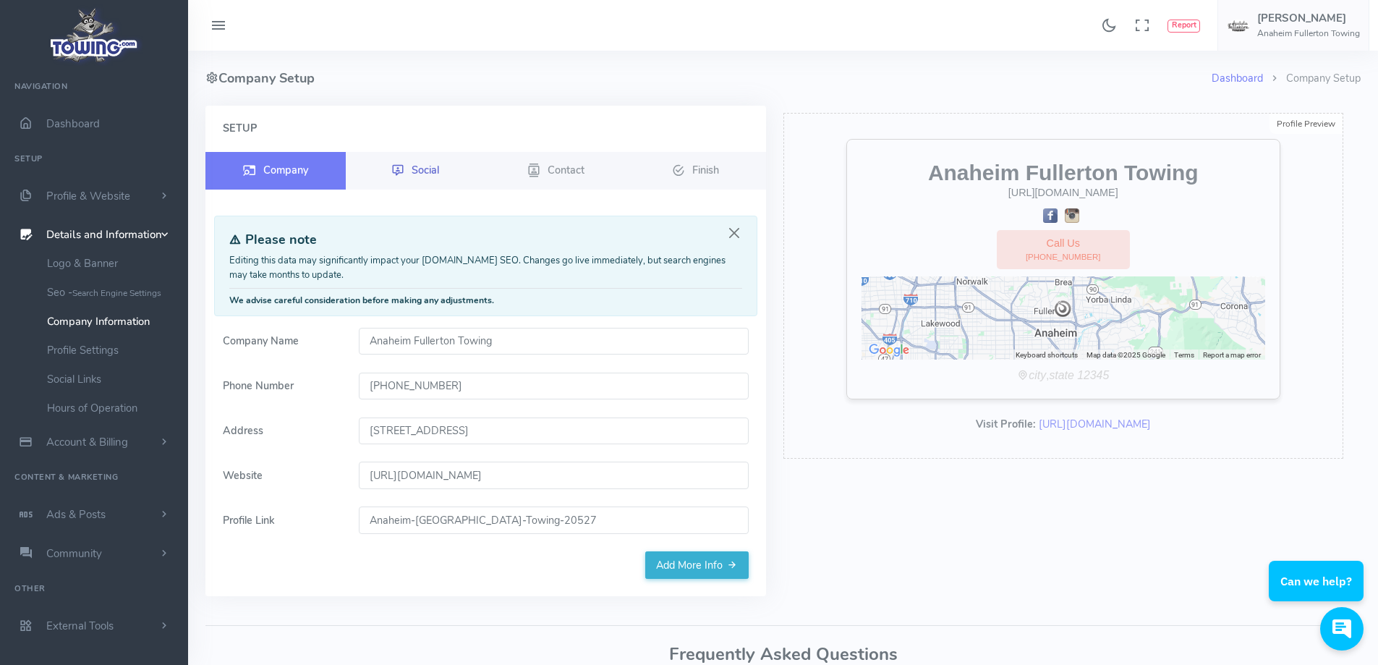
click at [424, 171] on span "Social" at bounding box center [425, 169] width 27 height 14
click at [428, 168] on span "Social" at bounding box center [425, 169] width 27 height 14
click at [430, 169] on span "Social" at bounding box center [425, 169] width 27 height 14
click at [564, 176] on span "Contact" at bounding box center [566, 169] width 37 height 14
click at [564, 169] on span "Contact" at bounding box center [566, 169] width 37 height 14
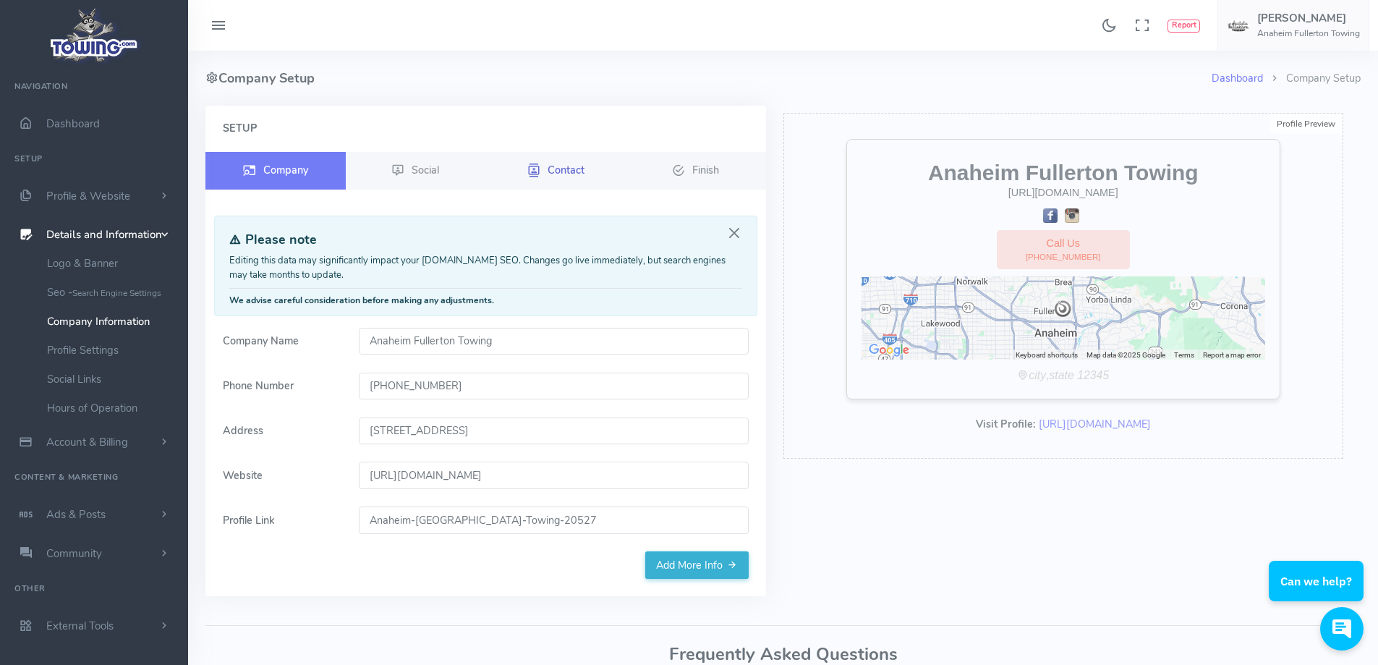
click at [564, 169] on span "Contact" at bounding box center [566, 169] width 37 height 14
click at [564, 167] on span "Contact" at bounding box center [566, 169] width 37 height 14
click at [559, 172] on span "Contact" at bounding box center [566, 169] width 37 height 14
click at [417, 173] on span "Social" at bounding box center [425, 169] width 27 height 14
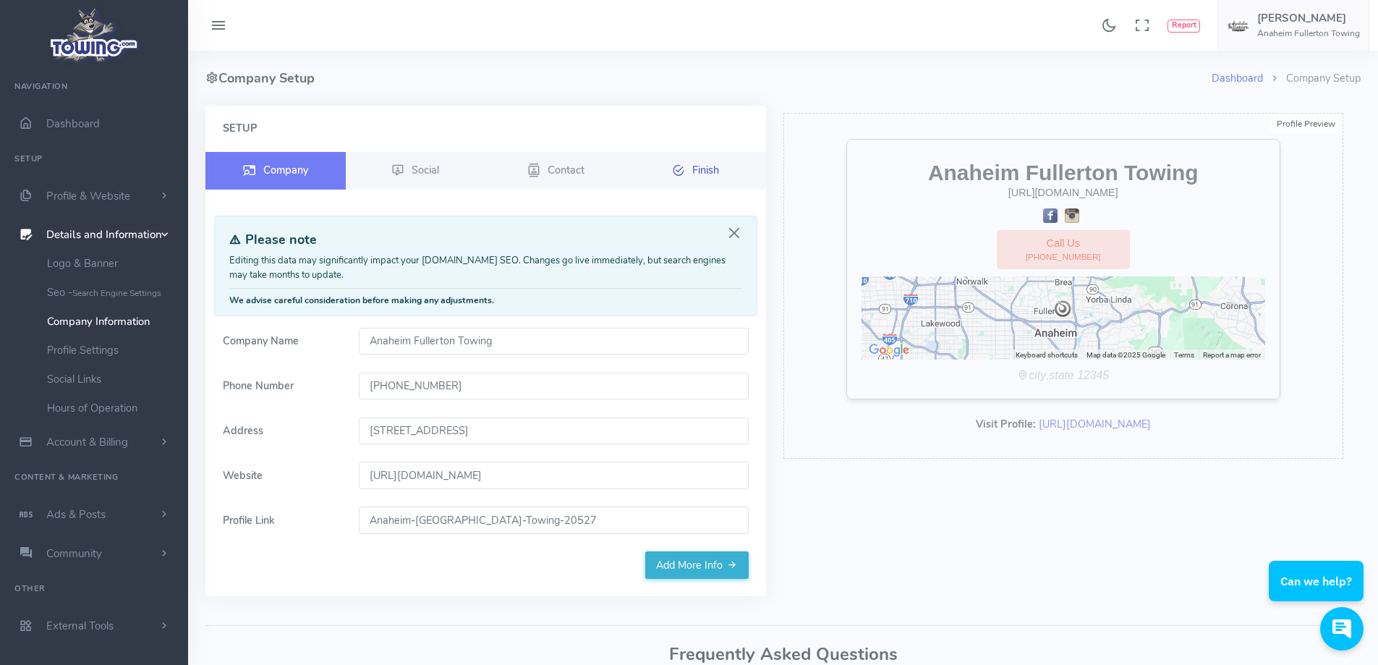
click at [705, 171] on span "Finish" at bounding box center [705, 169] width 27 height 14
click at [99, 353] on link "Profile Settings" at bounding box center [112, 350] width 152 height 29
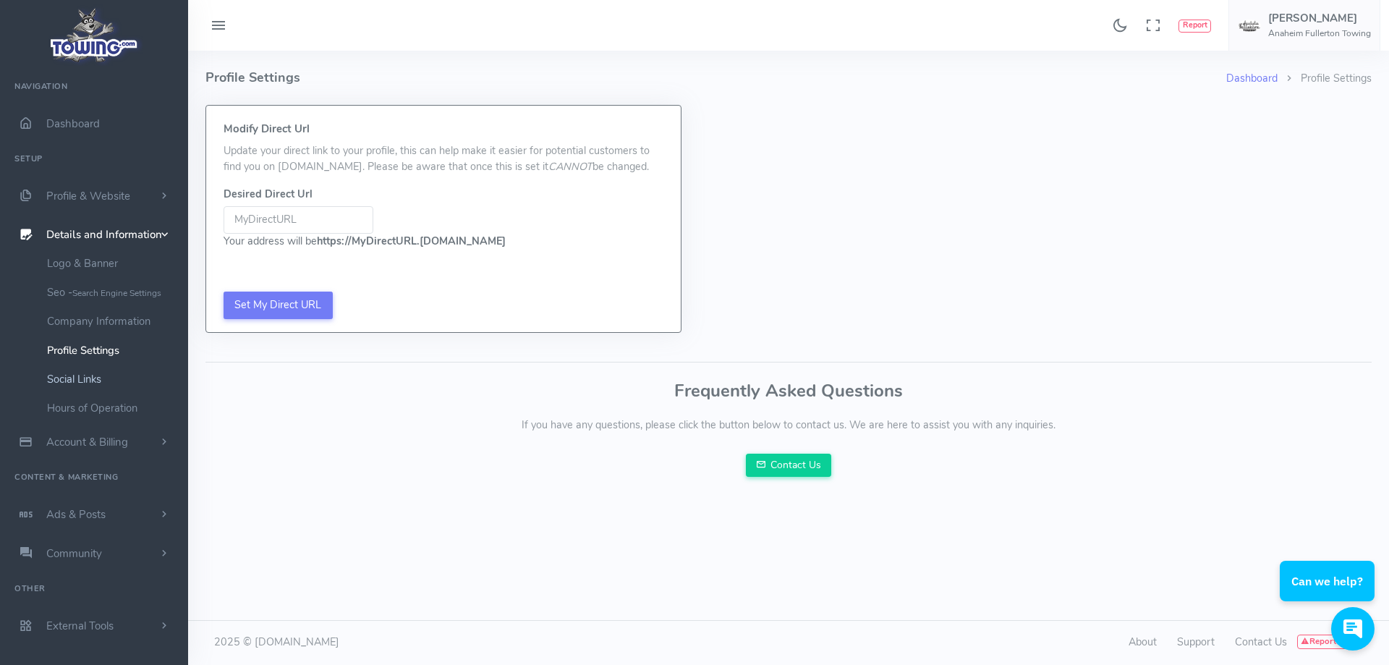
click at [84, 375] on link "Social Links" at bounding box center [112, 379] width 152 height 29
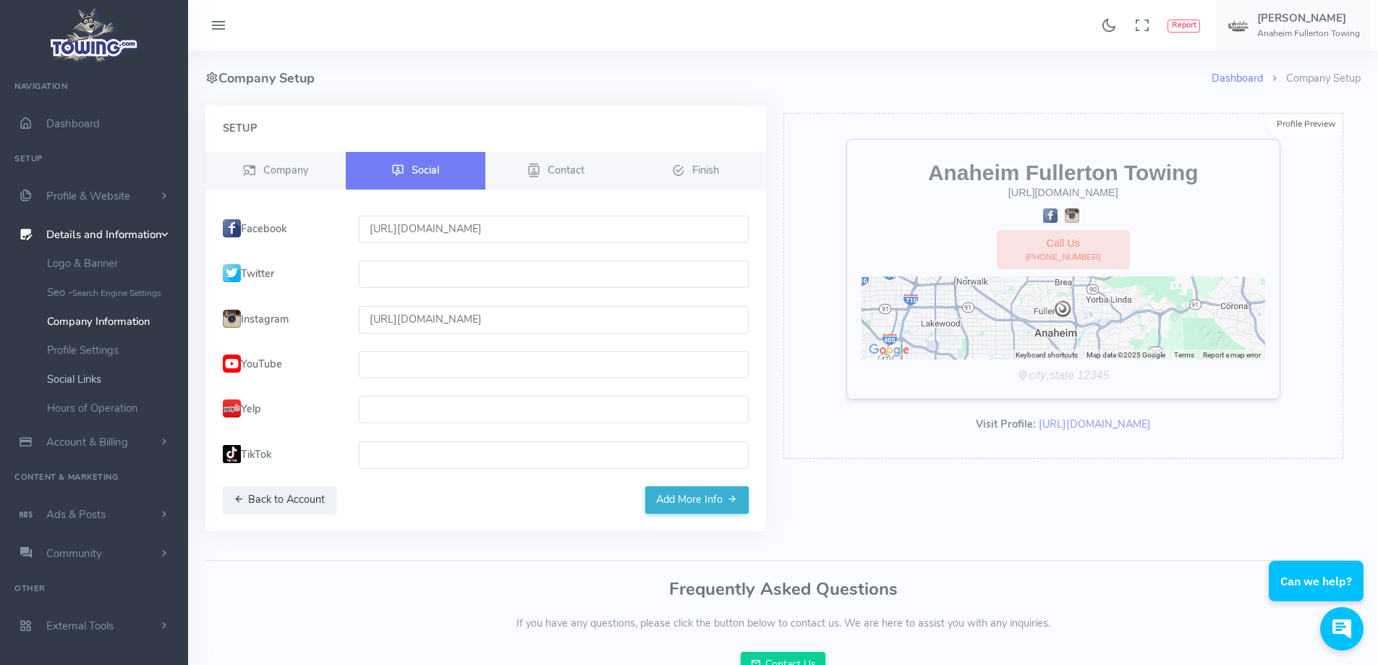
click at [80, 378] on link "Social Links" at bounding box center [112, 379] width 152 height 29
click at [89, 442] on span "Account & Billing" at bounding box center [87, 442] width 82 height 14
click at [87, 392] on link "User Settings Change Password" at bounding box center [112, 396] width 152 height 45
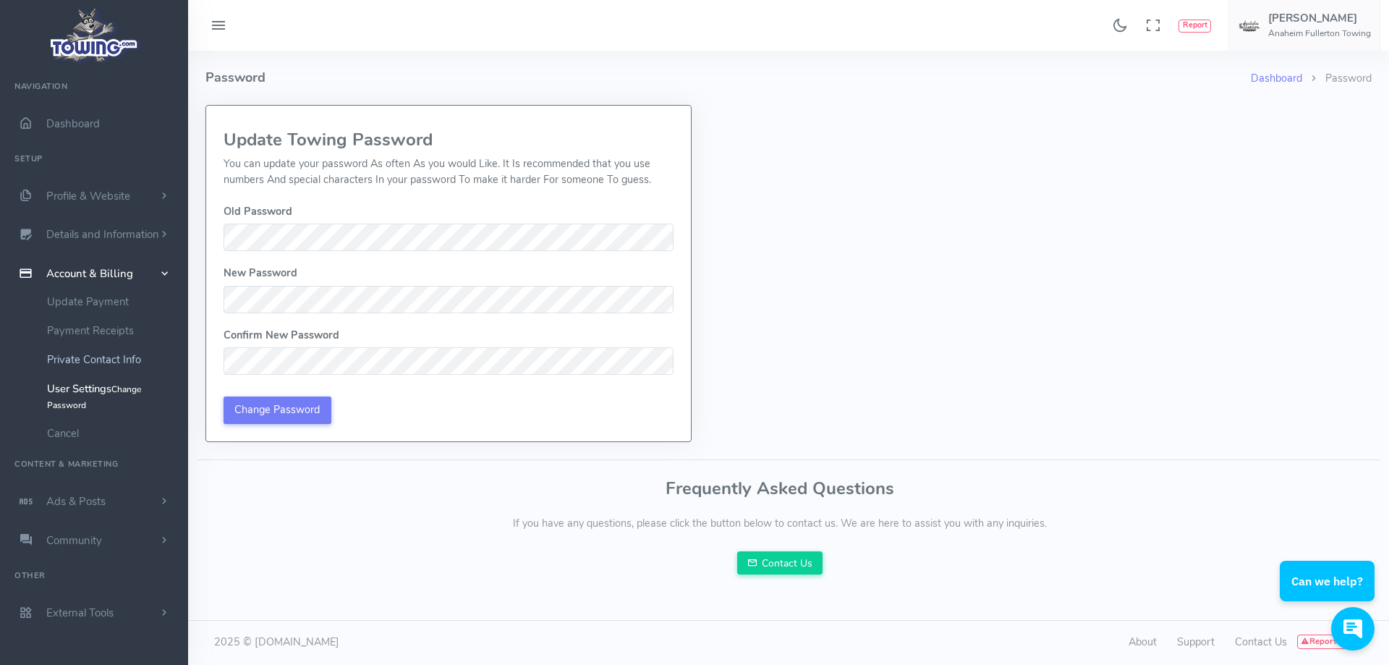
click at [73, 357] on link "Private Contact Info" at bounding box center [112, 359] width 152 height 29
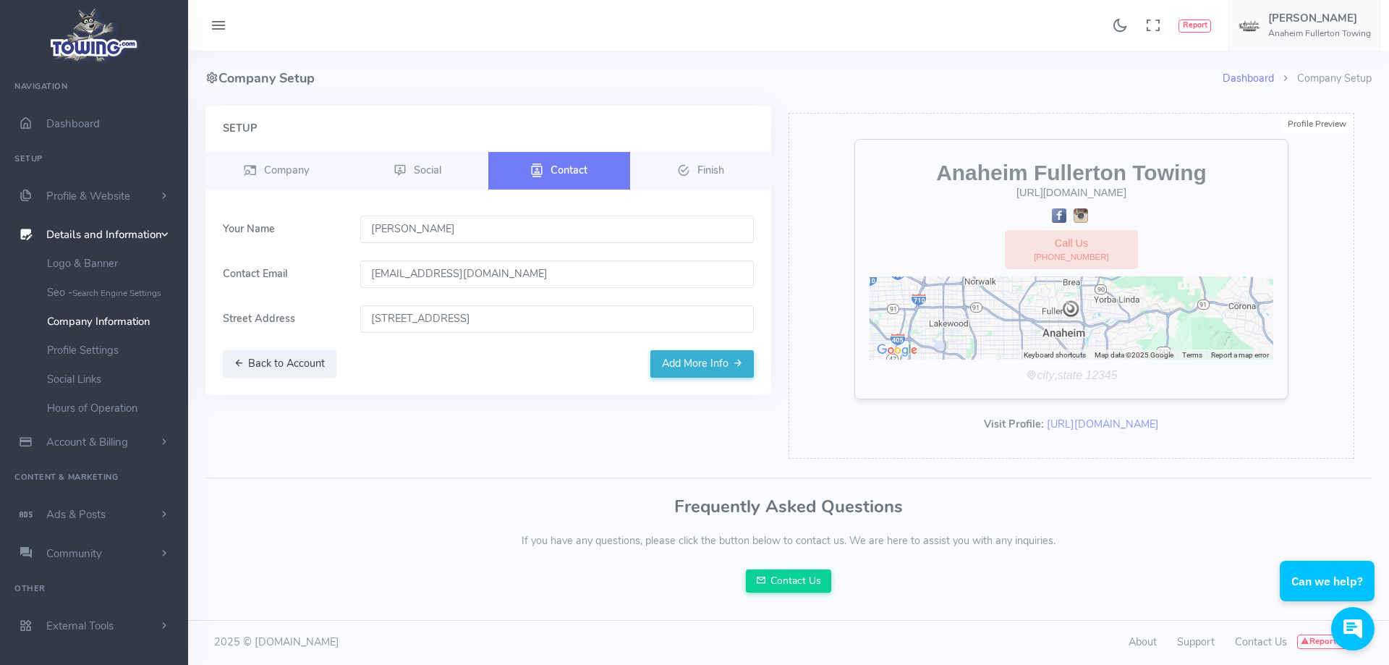
click at [492, 275] on input "[EMAIL_ADDRESS][DOMAIN_NAME]" at bounding box center [557, 273] width 394 height 27
click at [694, 365] on button "Add More Info" at bounding box center [701, 363] width 103 height 27
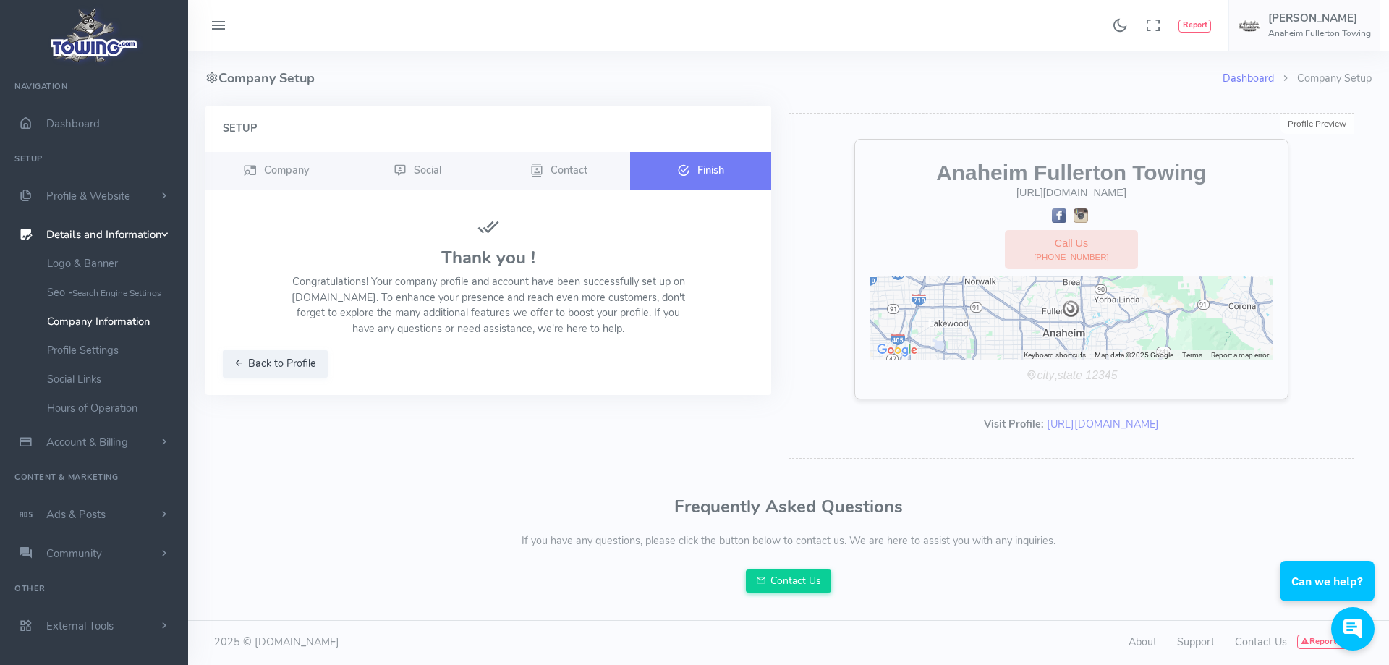
click at [697, 164] on span "Finish" at bounding box center [710, 169] width 27 height 14
click at [579, 171] on span "Contact" at bounding box center [569, 169] width 37 height 14
click at [559, 173] on span "Contact" at bounding box center [569, 169] width 37 height 14
click at [680, 162] on icon at bounding box center [683, 170] width 13 height 17
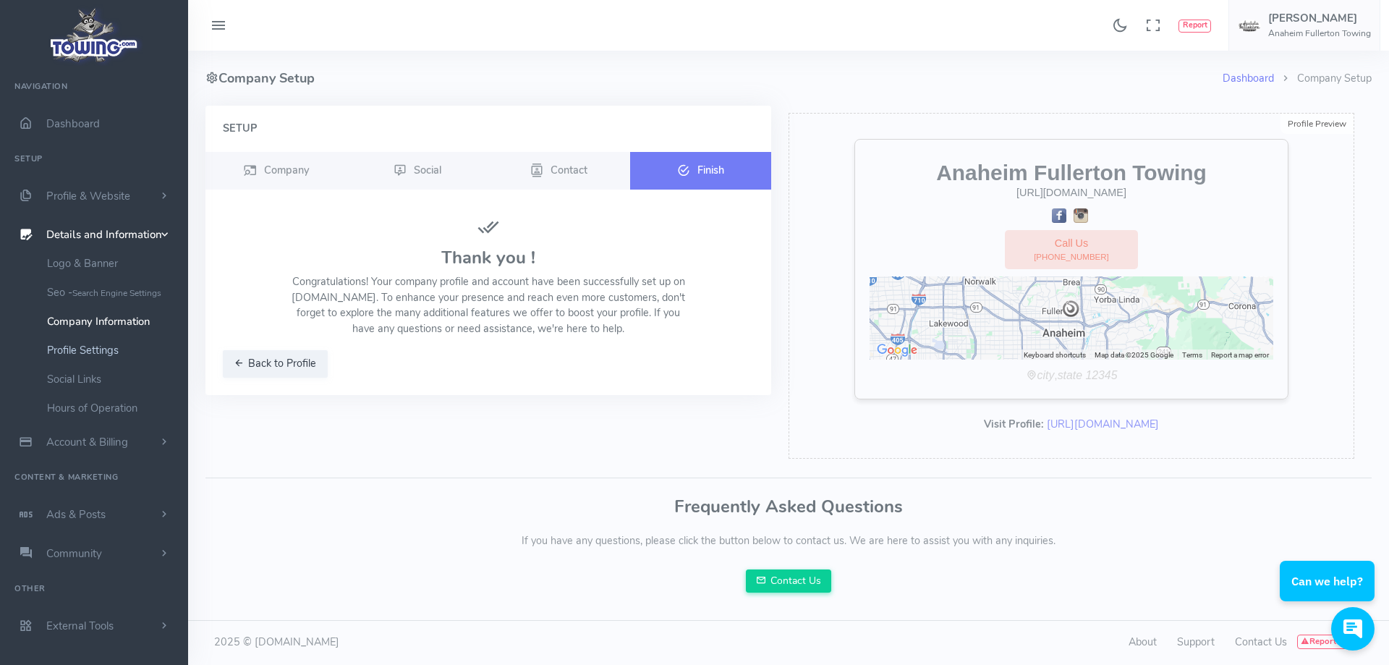
click at [75, 345] on link "Profile Settings" at bounding box center [112, 350] width 152 height 29
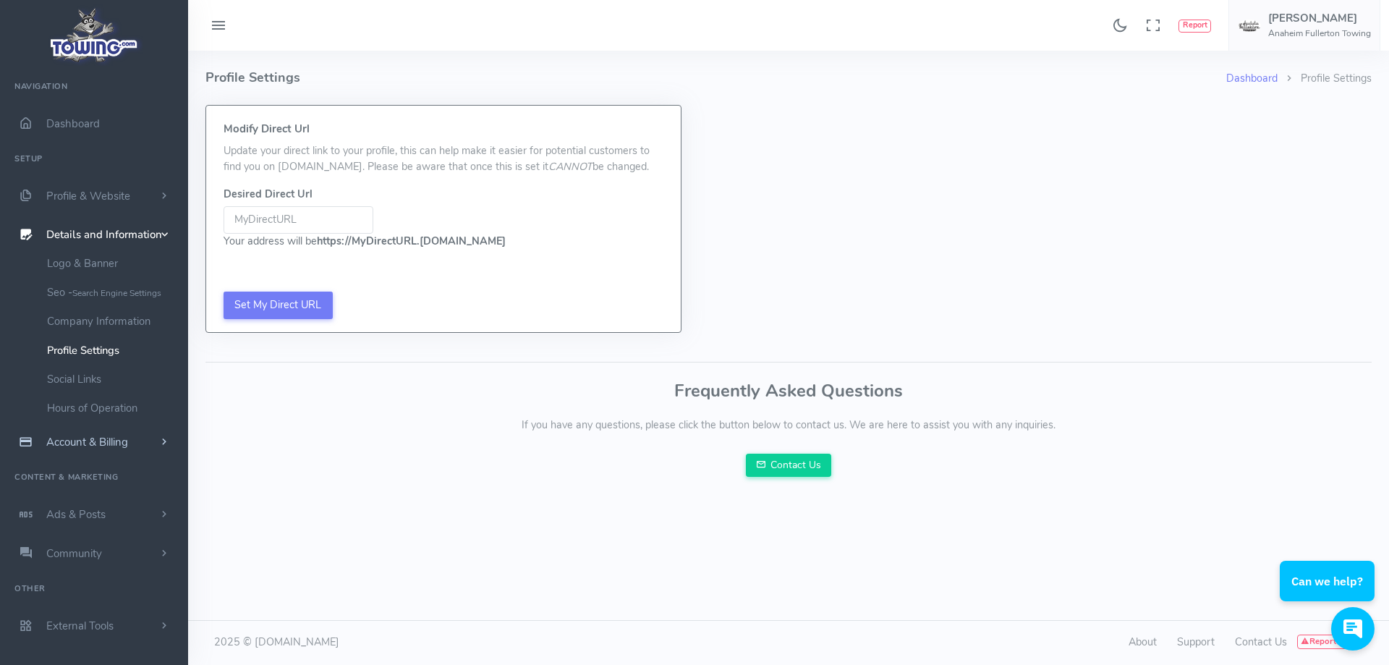
click at [95, 447] on span "Account & Billing" at bounding box center [87, 442] width 82 height 14
click at [110, 360] on link "Private Contact Info" at bounding box center [112, 359] width 152 height 29
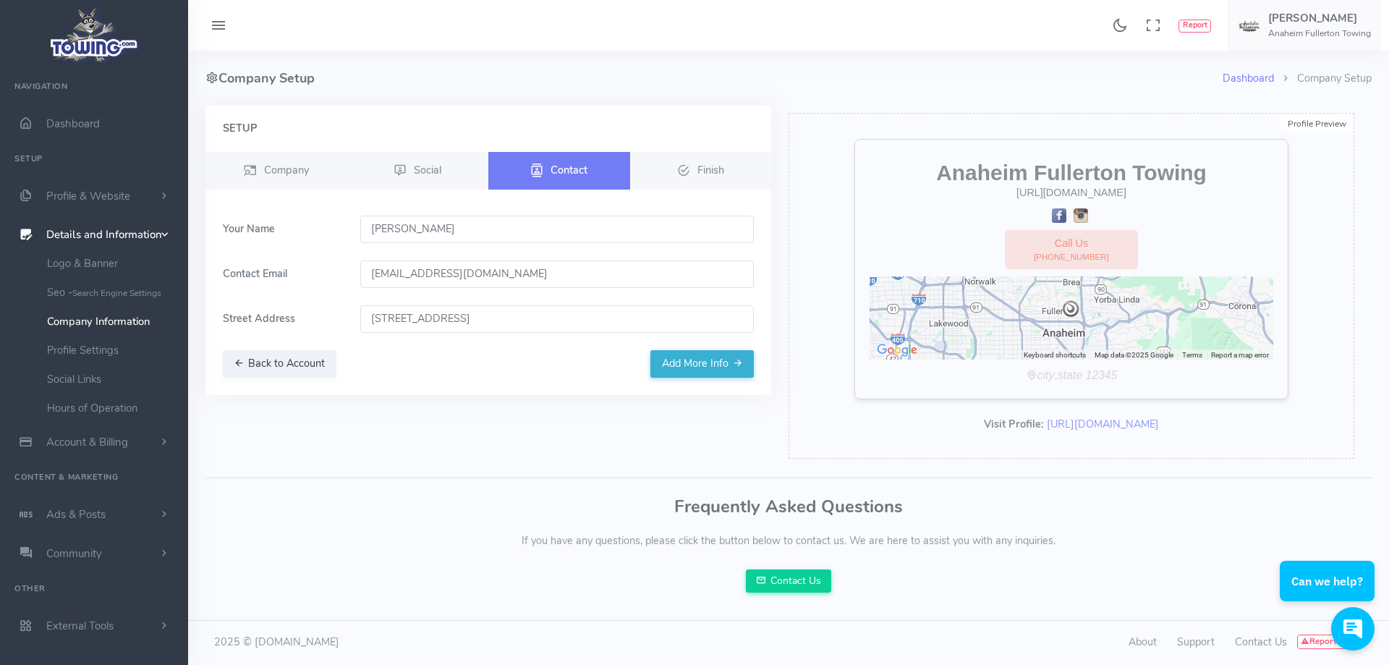
click at [429, 492] on div "Frequently Asked Questions If you have any questions, please click the button b…" at bounding box center [789, 541] width 1184 height 103
click at [642, 40] on div "Found 17 results Analytics Report Users Erwin Brown" at bounding box center [788, 25] width 1201 height 51
click at [72, 355] on link "Profile Settings" at bounding box center [112, 350] width 152 height 29
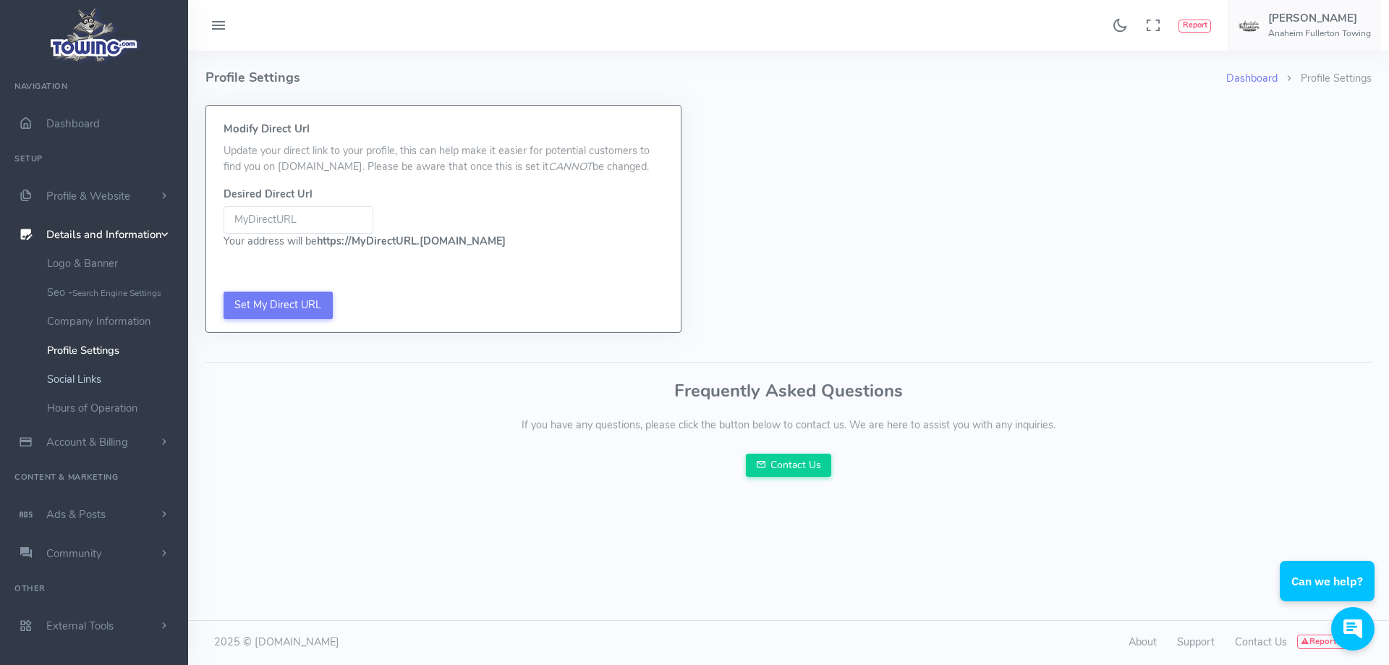
click at [54, 381] on link "Social Links" at bounding box center [112, 379] width 152 height 29
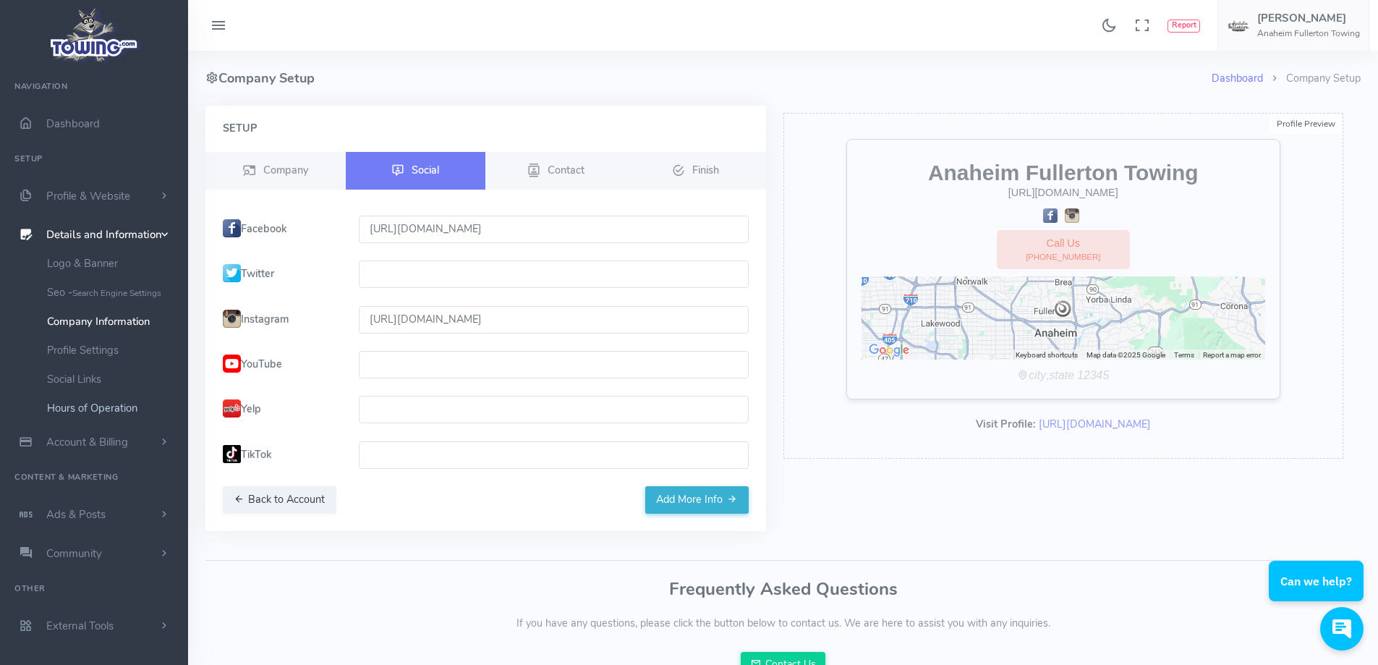
click at [80, 411] on link "Hours of Operation" at bounding box center [112, 408] width 152 height 29
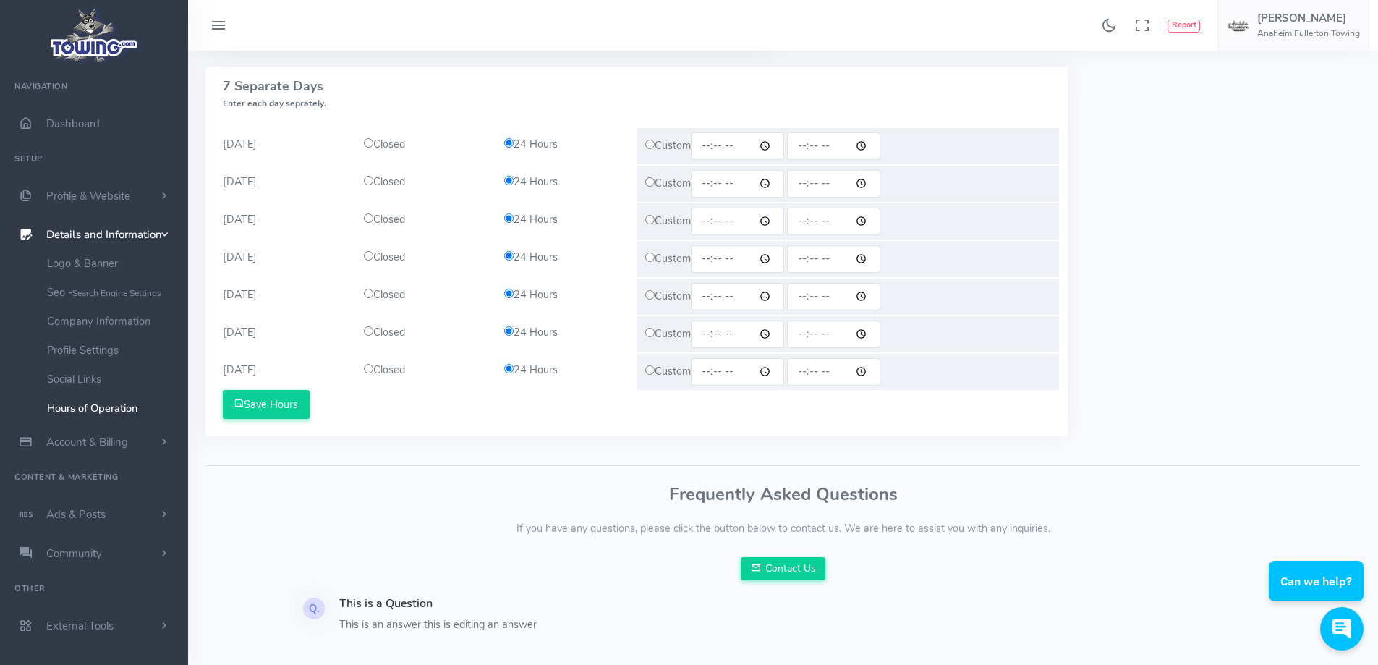
scroll to position [217, 0]
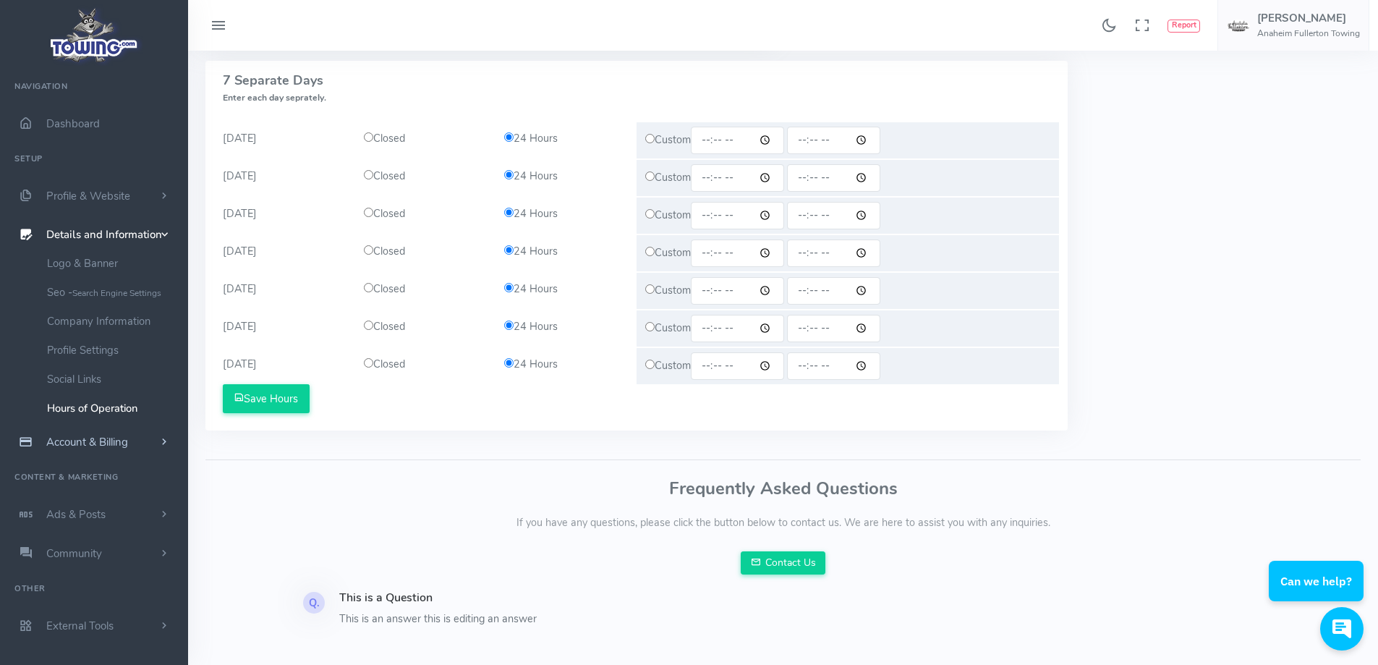
click at [106, 444] on span "Account & Billing" at bounding box center [87, 442] width 82 height 14
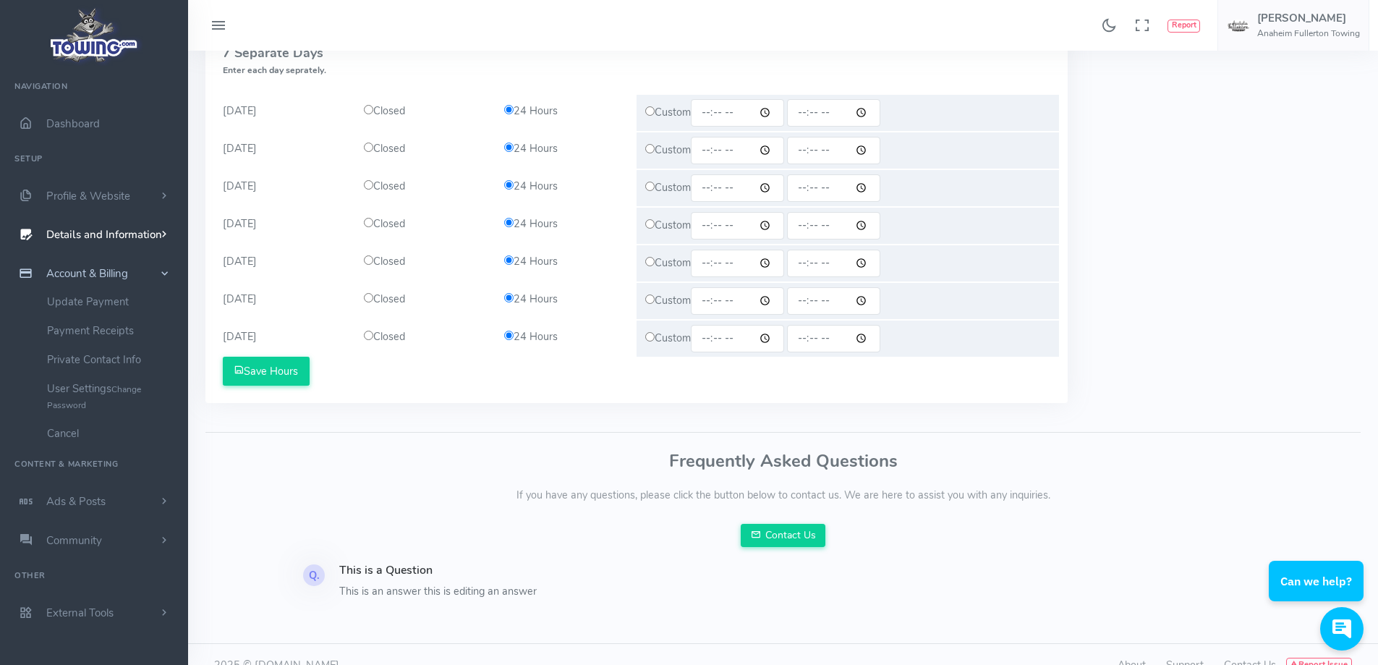
scroll to position [266, 0]
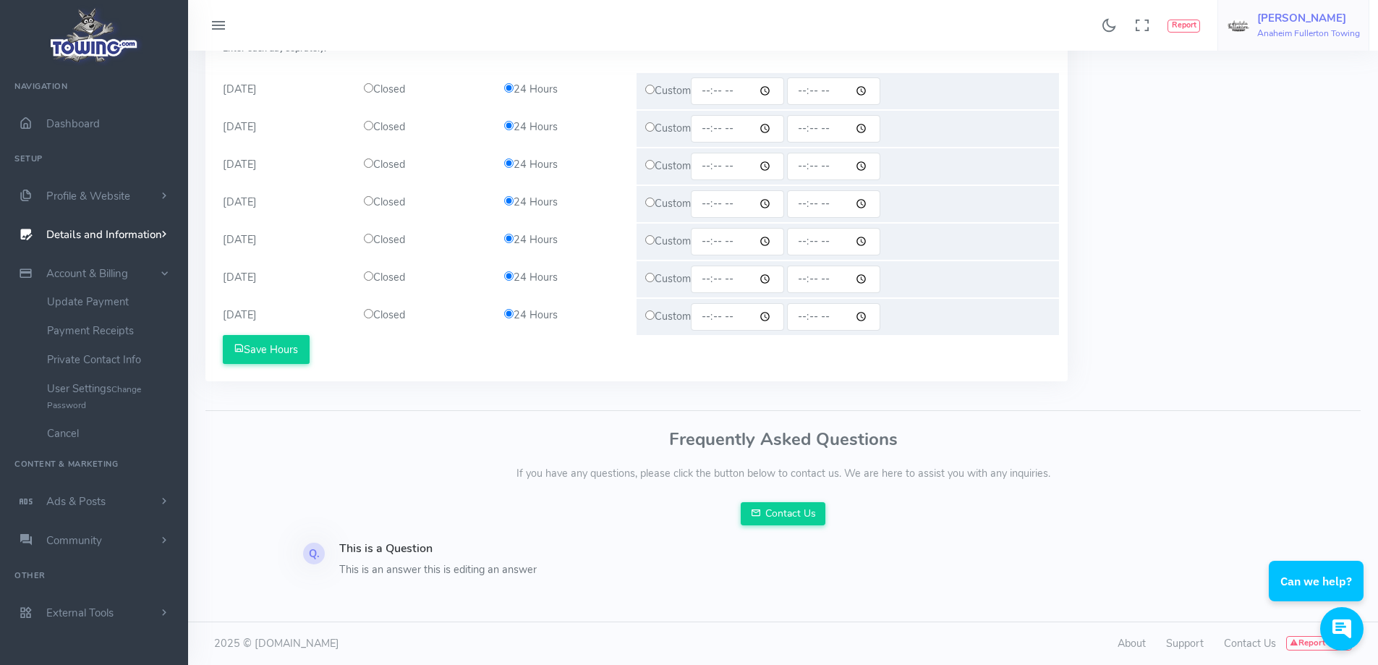
click at [1297, 26] on span "Oscar Chavira Anaheim Fullerton Towing" at bounding box center [1308, 25] width 103 height 26
click at [1291, 87] on span "Account Settings" at bounding box center [1302, 87] width 80 height 14
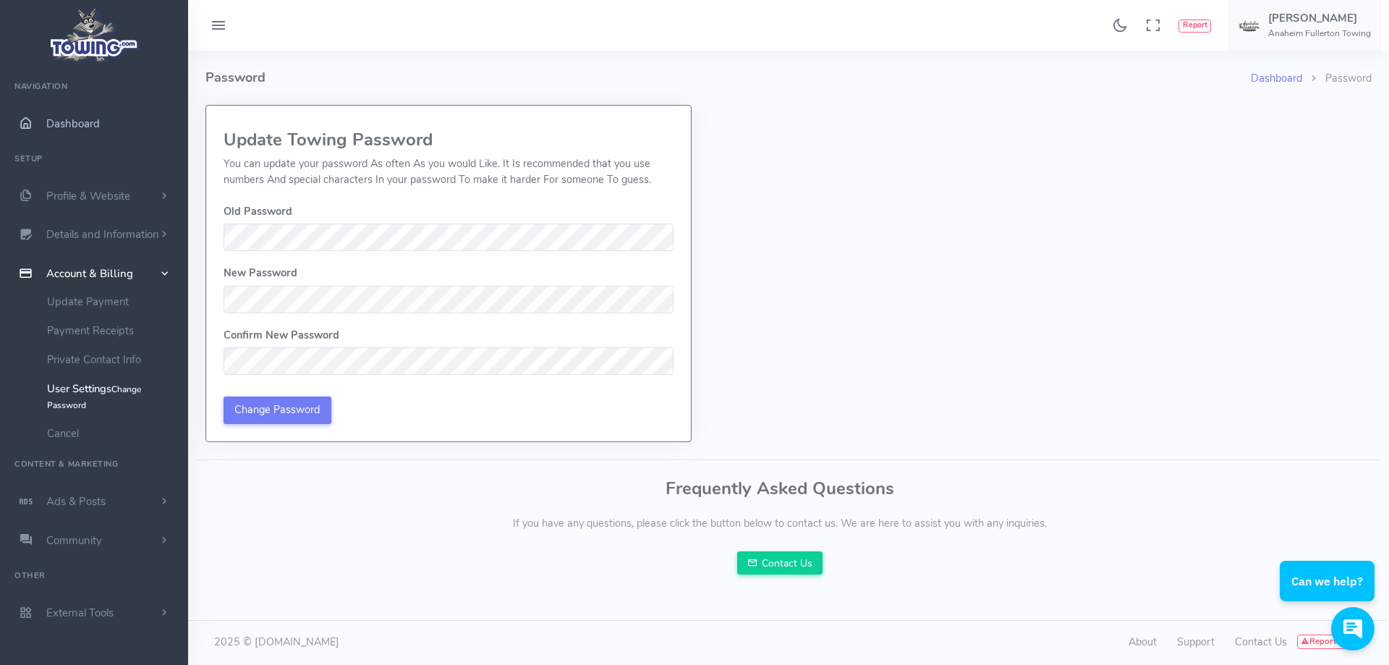
click at [75, 119] on span "Dashboard" at bounding box center [73, 123] width 54 height 14
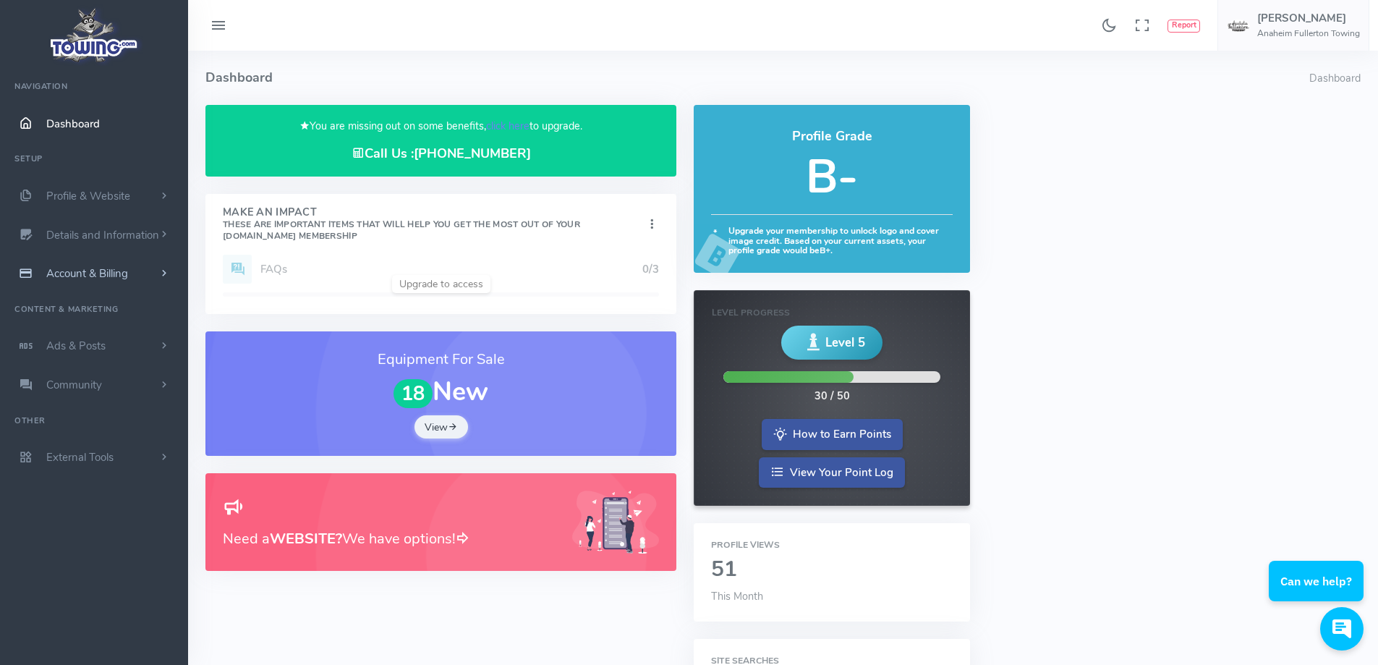
click at [97, 274] on span "Account & Billing" at bounding box center [87, 273] width 82 height 14
click at [105, 357] on link "Private Contact Info" at bounding box center [112, 359] width 152 height 29
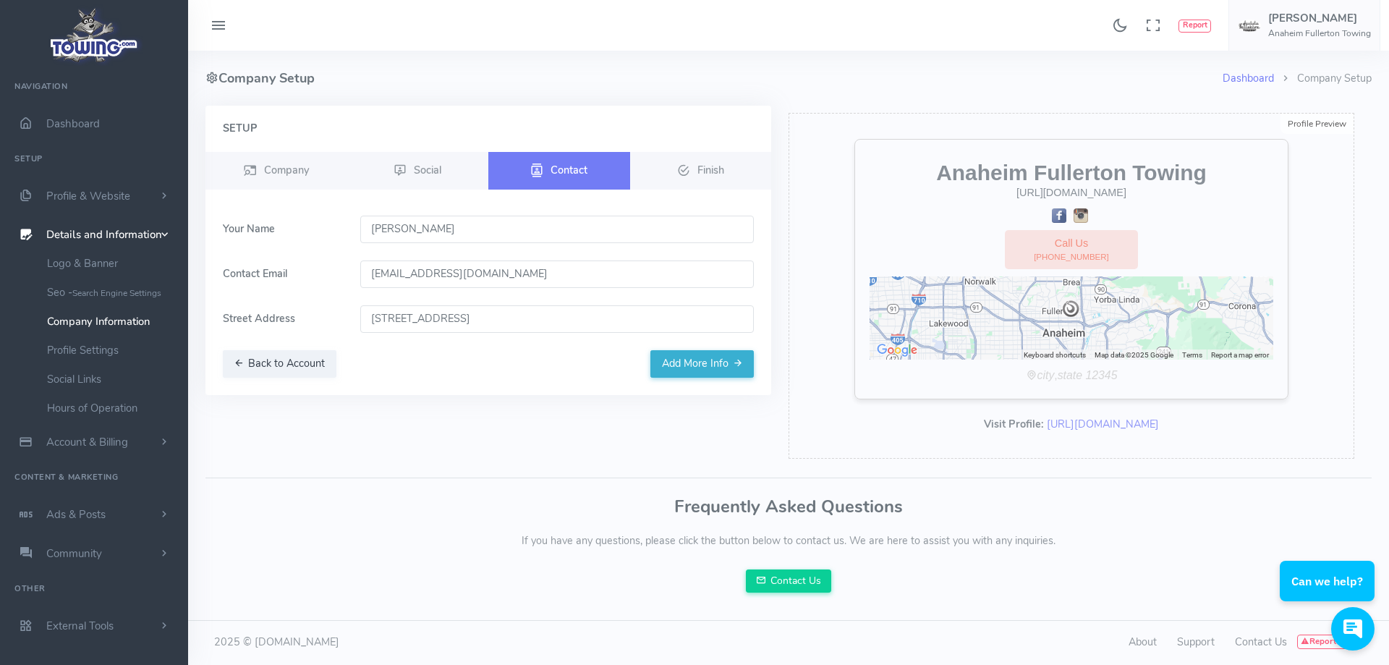
click at [488, 270] on input "[EMAIL_ADDRESS][DOMAIN_NAME]" at bounding box center [557, 273] width 394 height 27
click at [294, 167] on span "Company" at bounding box center [286, 169] width 45 height 14
click at [294, 172] on span "Company" at bounding box center [286, 169] width 45 height 14
click at [269, 355] on button "Back to Account" at bounding box center [280, 363] width 114 height 27
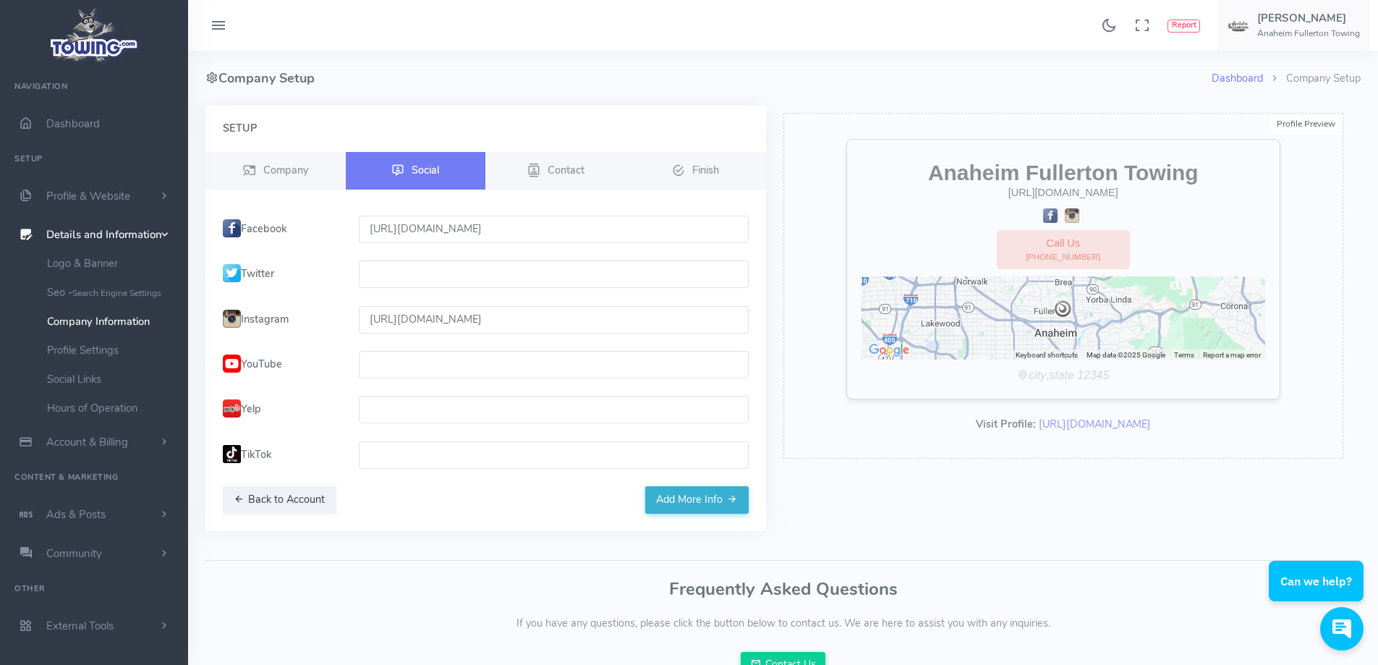
click at [269, 355] on label "YouTube" at bounding box center [282, 364] width 136 height 27
click at [270, 497] on button "Back to Account" at bounding box center [280, 499] width 114 height 27
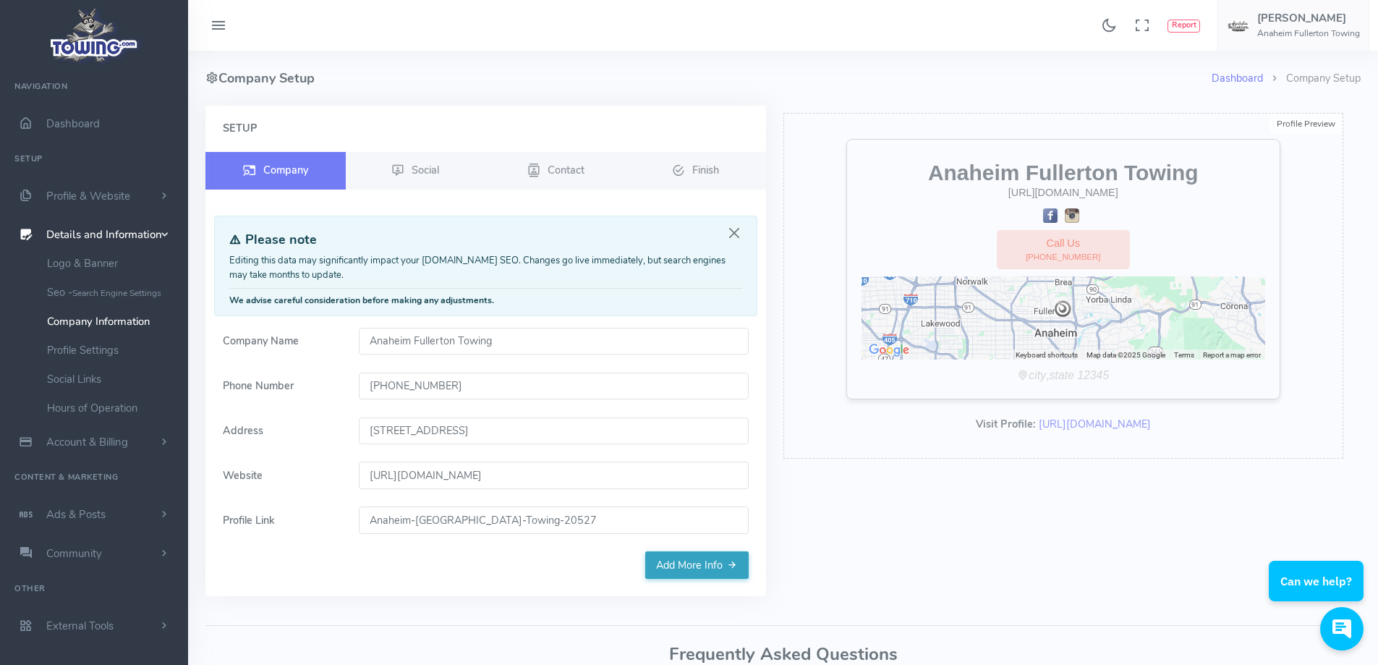
click at [709, 565] on link "Add More Info" at bounding box center [696, 564] width 103 height 27
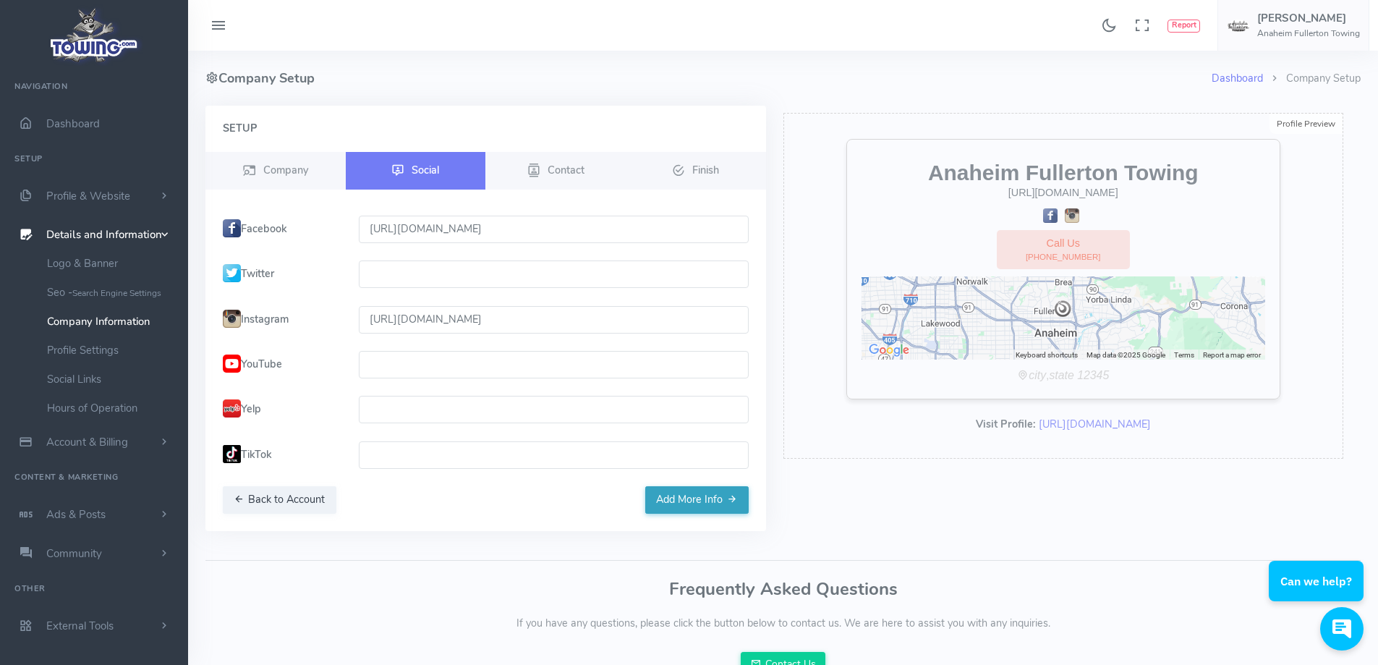
click at [700, 501] on button "Add More Info" at bounding box center [696, 499] width 103 height 27
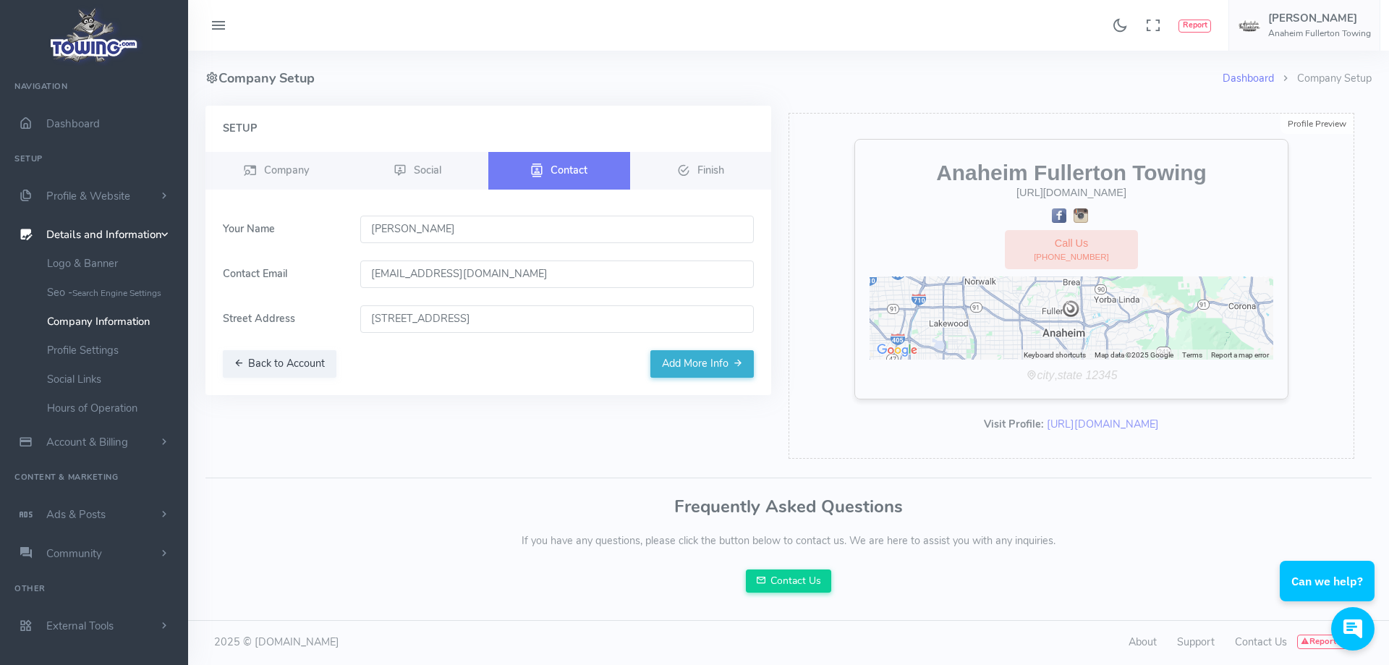
click at [693, 363] on button "Add More Info" at bounding box center [701, 363] width 103 height 27
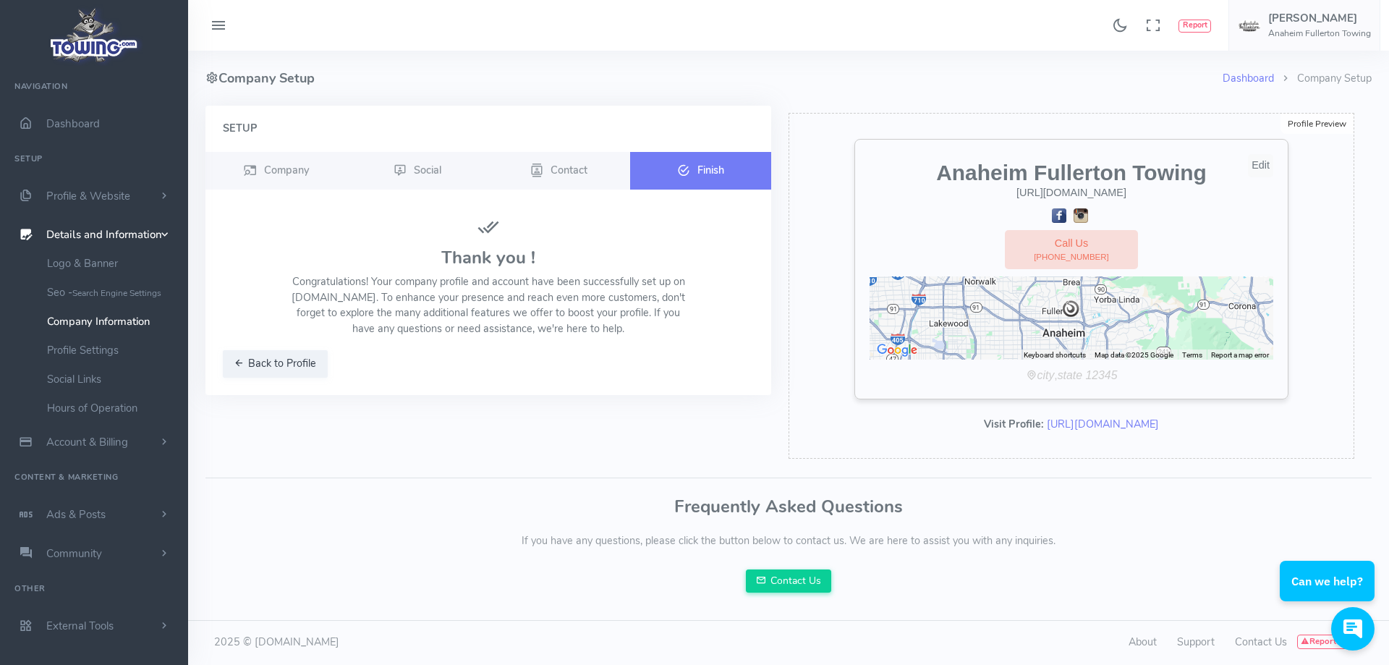
drag, startPoint x: 1303, startPoint y: 125, endPoint x: 1273, endPoint y: 203, distance: 82.9
click at [1301, 125] on div "Profile Preview" at bounding box center [1317, 124] width 73 height 20
click at [1149, 423] on link "https://www.towing.com/Anaheim-Fullerton-Towing-20527" at bounding box center [1103, 424] width 112 height 14
click at [87, 376] on link "Social Links" at bounding box center [112, 379] width 152 height 29
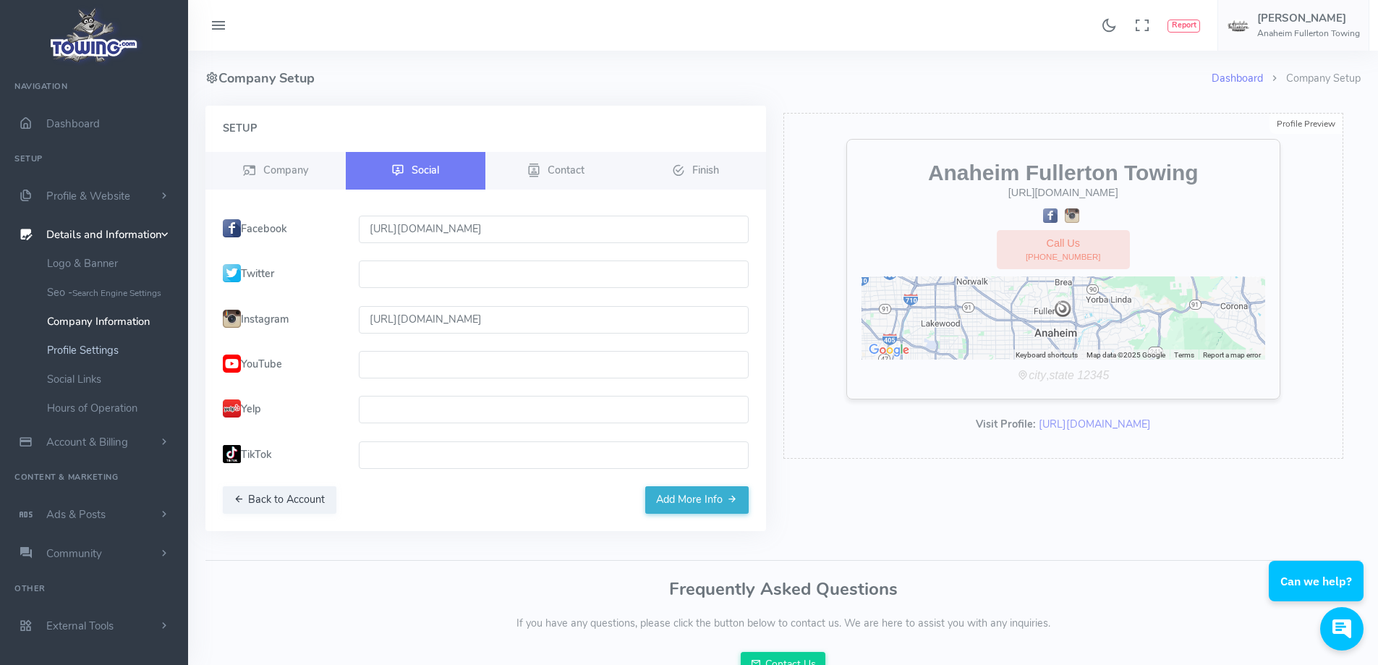
click at [93, 351] on link "Profile Settings" at bounding box center [112, 350] width 152 height 29
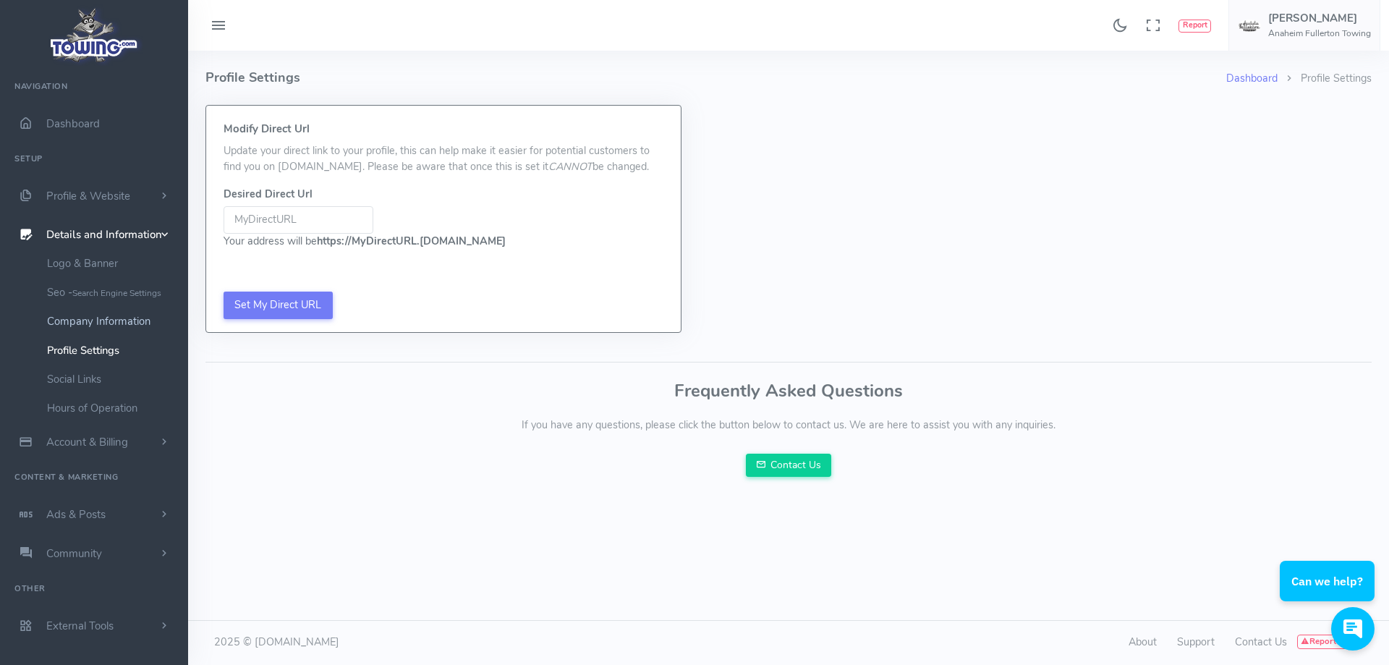
click at [113, 318] on link "Company Information" at bounding box center [112, 321] width 152 height 29
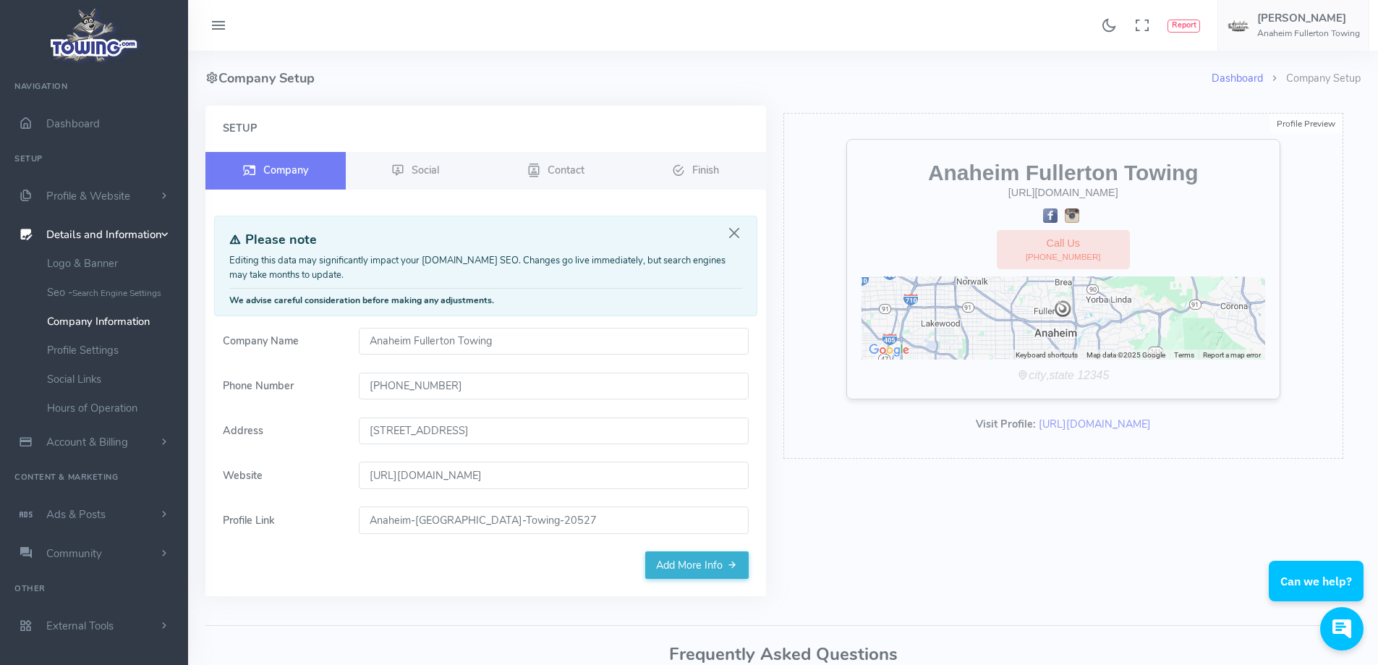
drag, startPoint x: 559, startPoint y: 519, endPoint x: 314, endPoint y: 519, distance: 244.5
click at [314, 519] on div "Profile Link [GEOGRAPHIC_DATA]-[GEOGRAPHIC_DATA]-[GEOGRAPHIC_DATA]-20527" at bounding box center [485, 519] width 543 height 27
click at [307, 543] on form "Company Name Anaheim Fullerton Towing Phone Number [PHONE_NUMBER] Address [STRE…" at bounding box center [485, 440] width 543 height 224
click at [305, 580] on div "Setup Company Social Contact Finish" at bounding box center [485, 351] width 561 height 491
click at [95, 28] on img at bounding box center [95, 34] width 98 height 61
